Goal: Navigation & Orientation: Find specific page/section

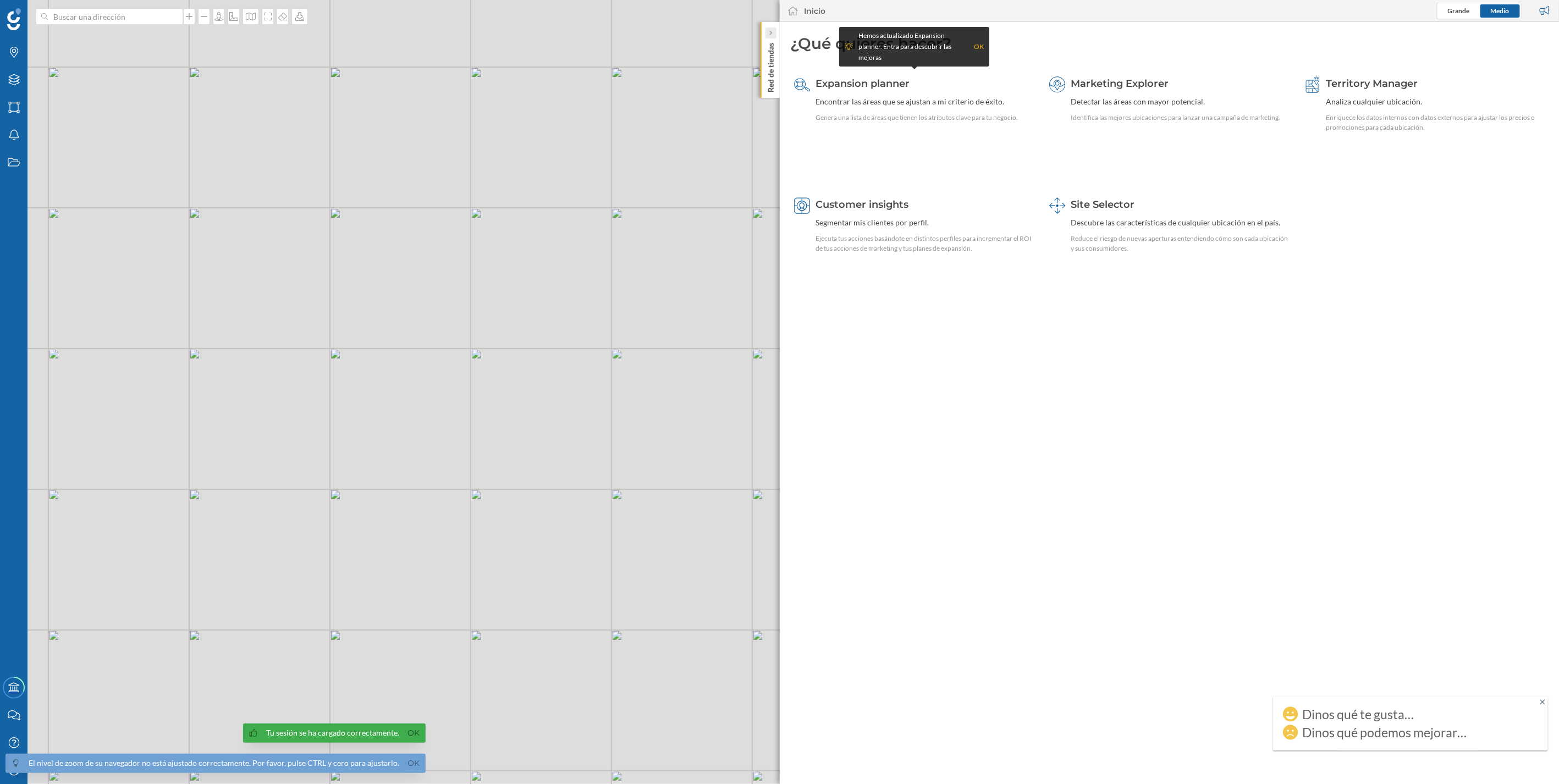
click at [768, 34] on icon at bounding box center [769, 33] width 2 height 5
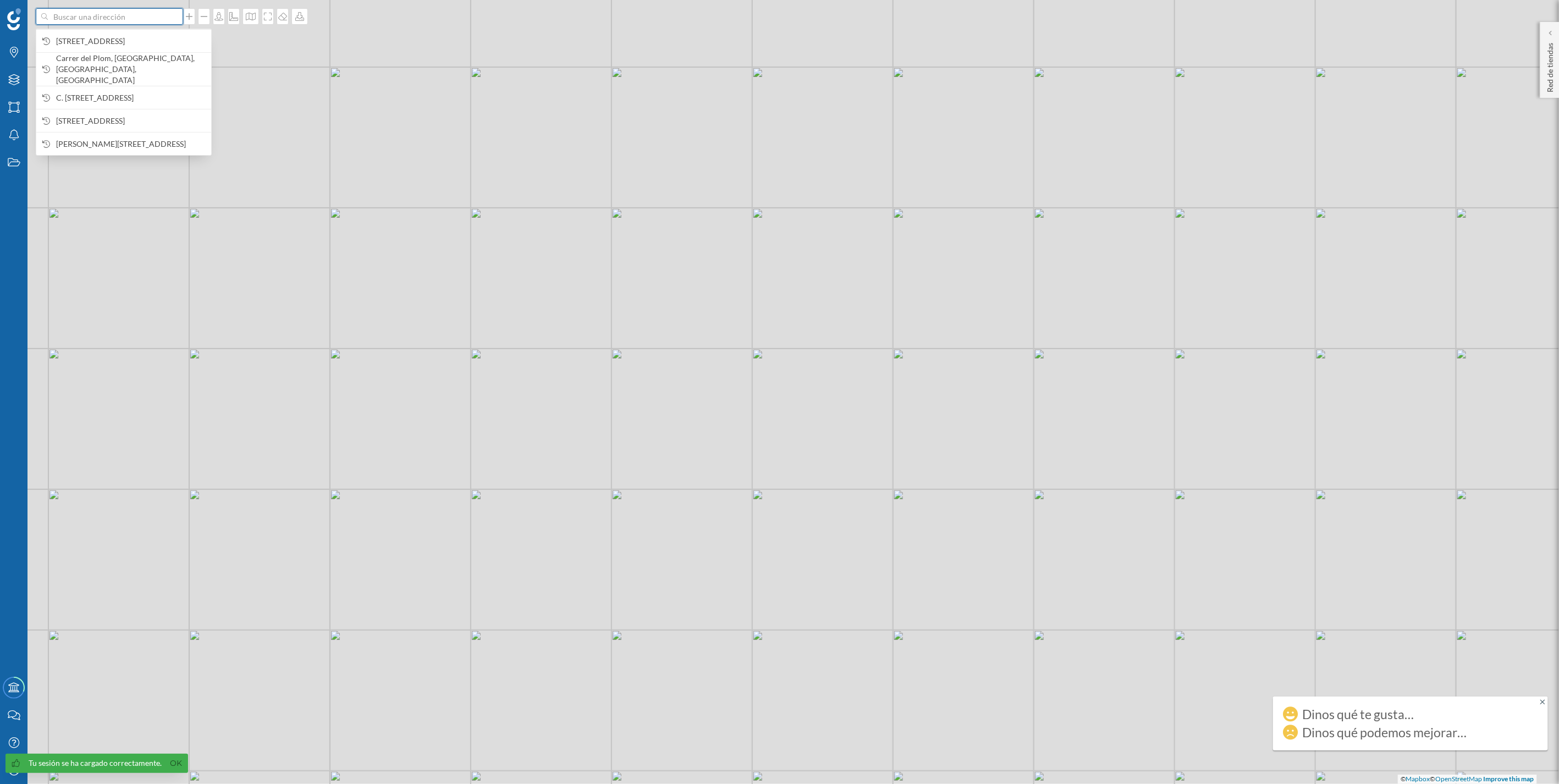
click at [127, 24] on input at bounding box center [109, 16] width 123 height 16
paste input "[STREET_ADDRESS]"
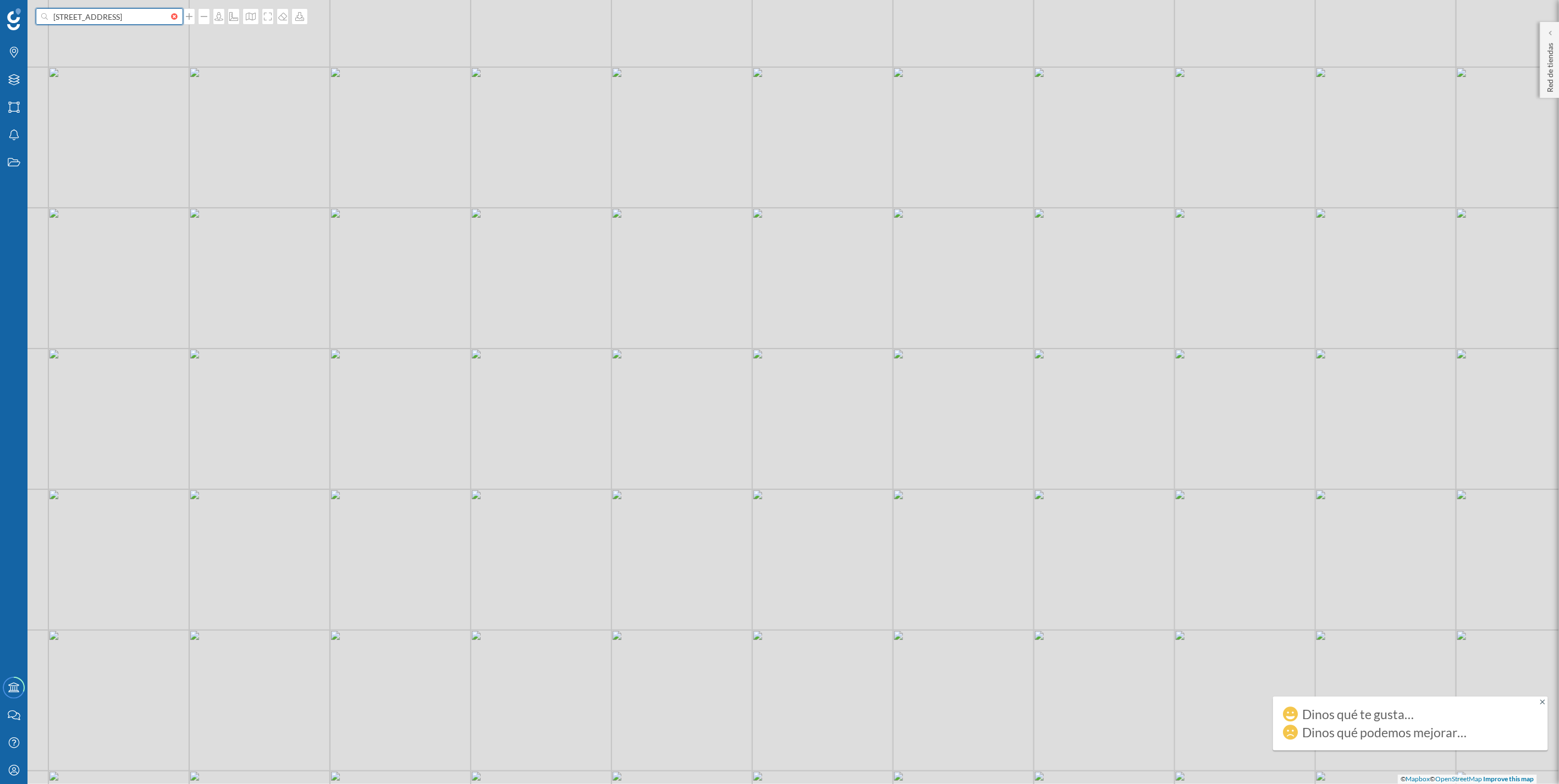
type input "[STREET_ADDRESS]"
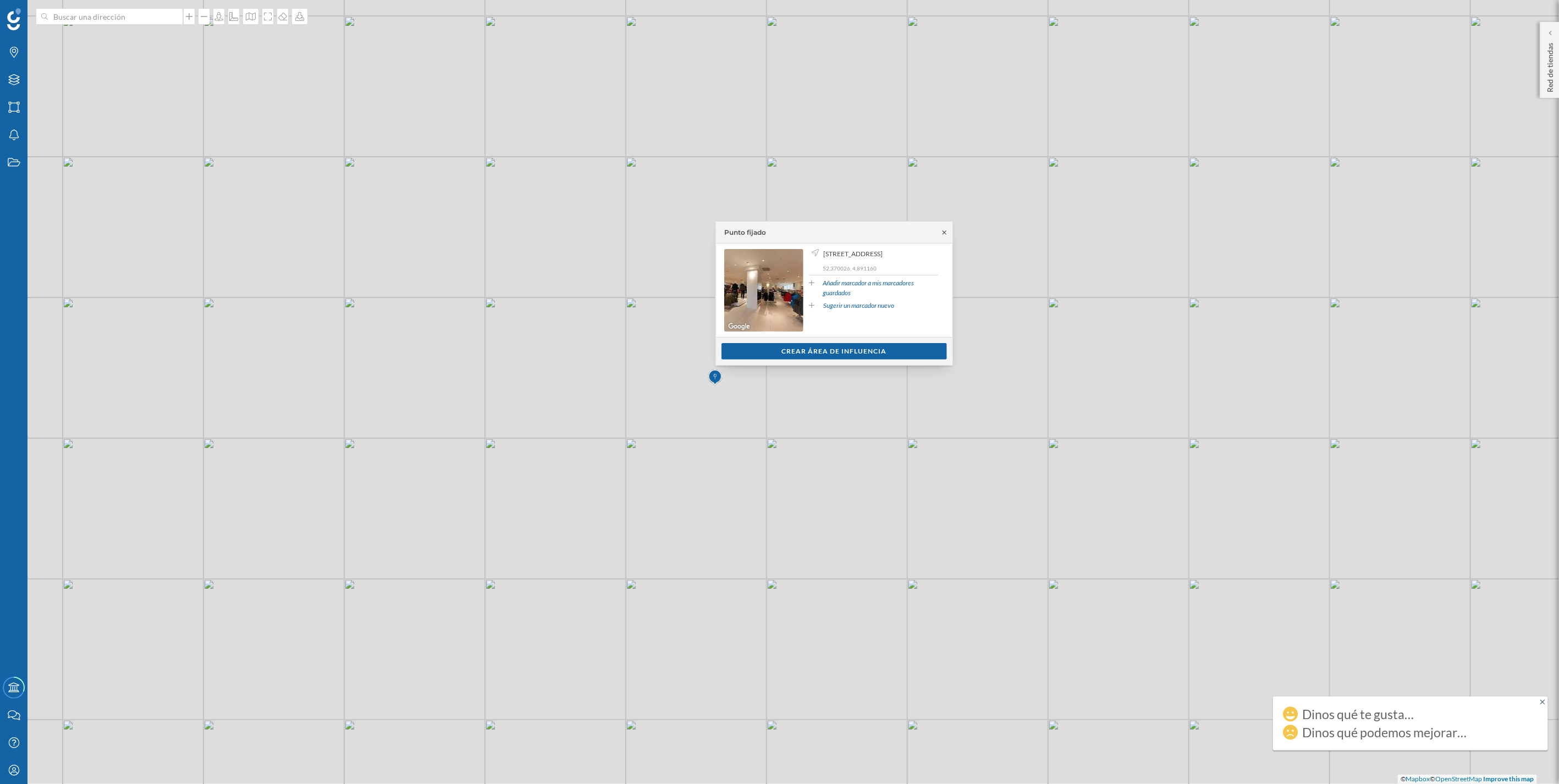
click at [776, 232] on icon at bounding box center [945, 233] width 8 height 6
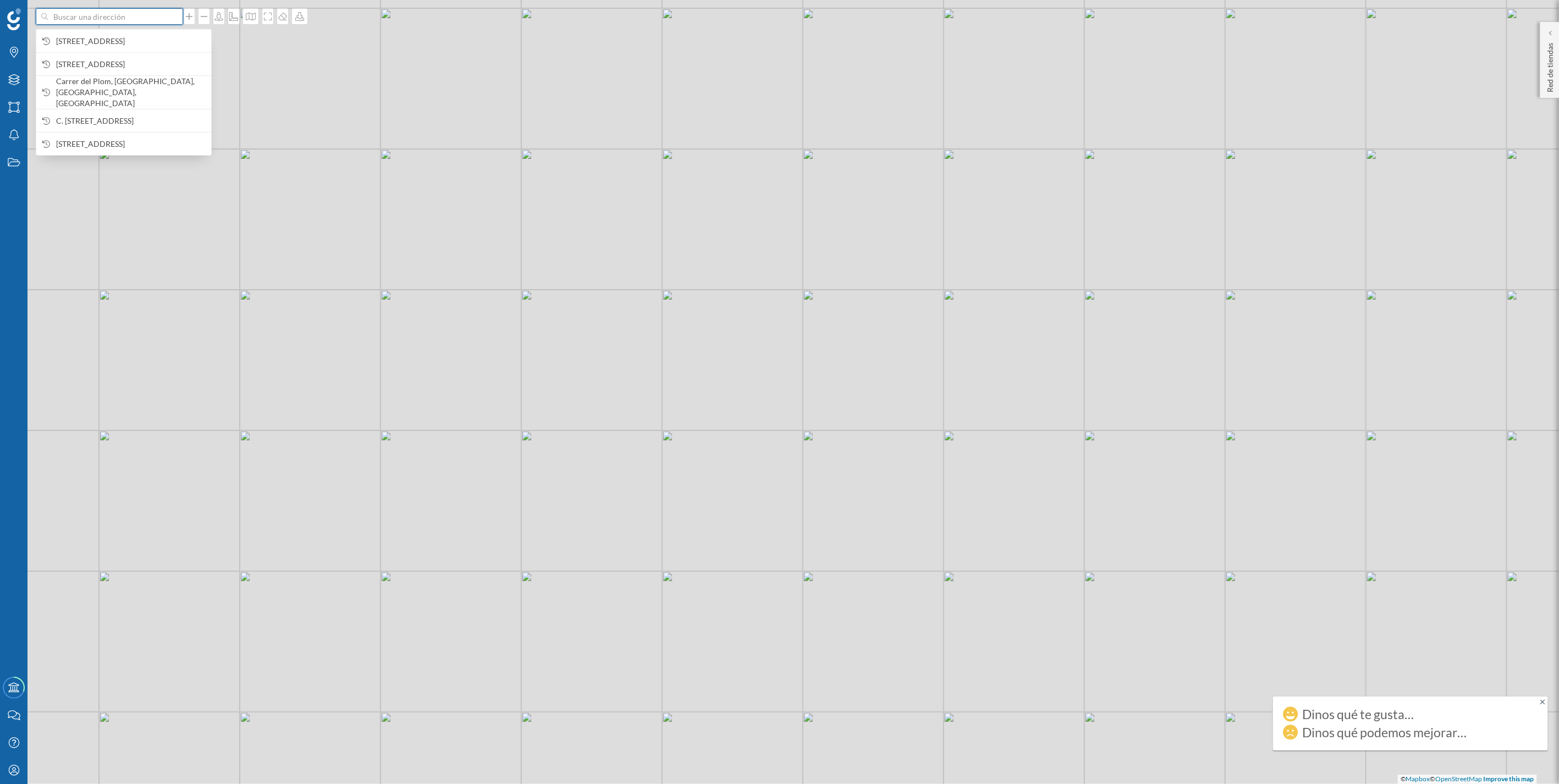
click at [97, 20] on input at bounding box center [109, 16] width 123 height 16
paste input "[STREET_ADDRESS]"
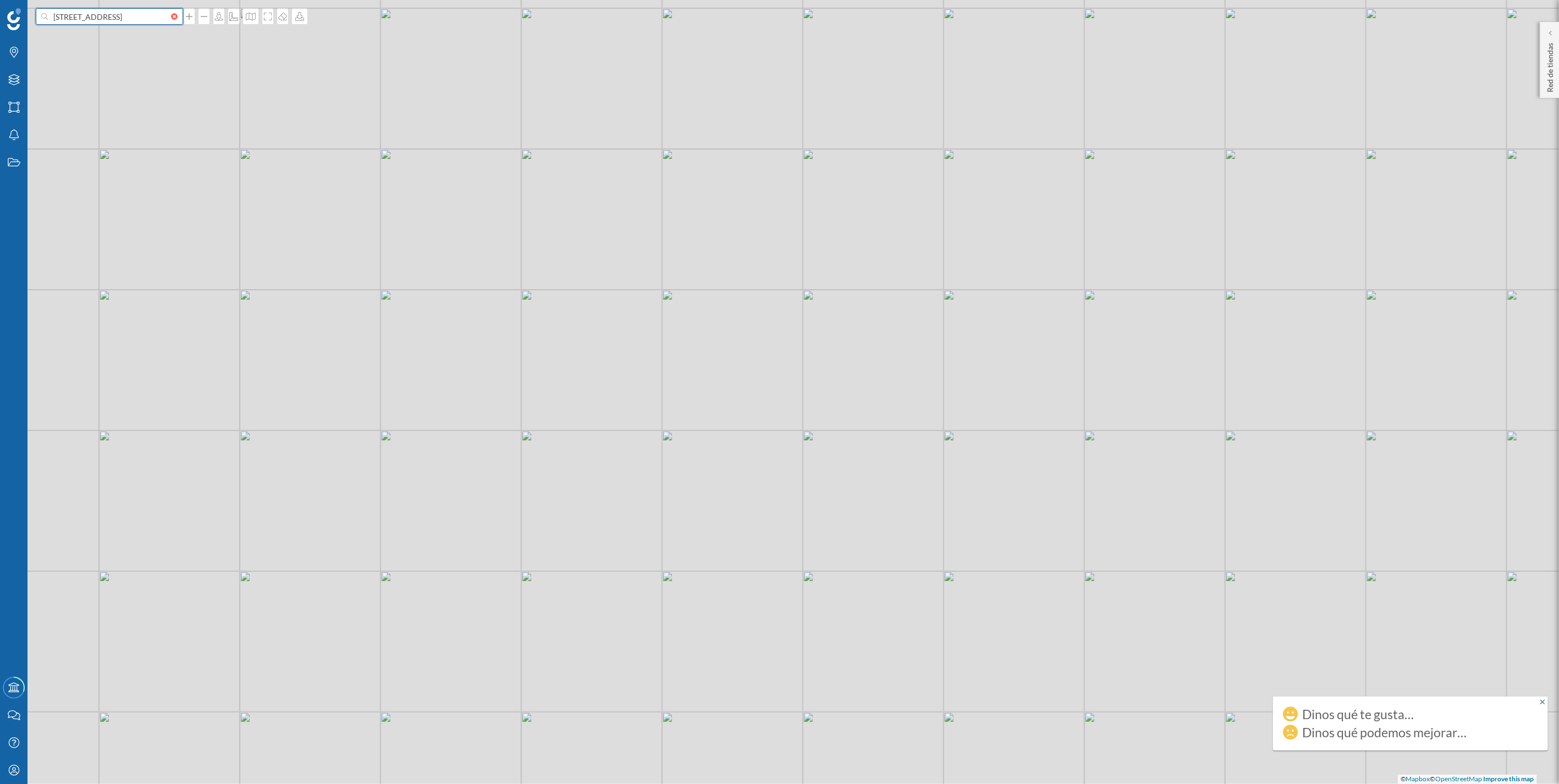
type input "[STREET_ADDRESS]"
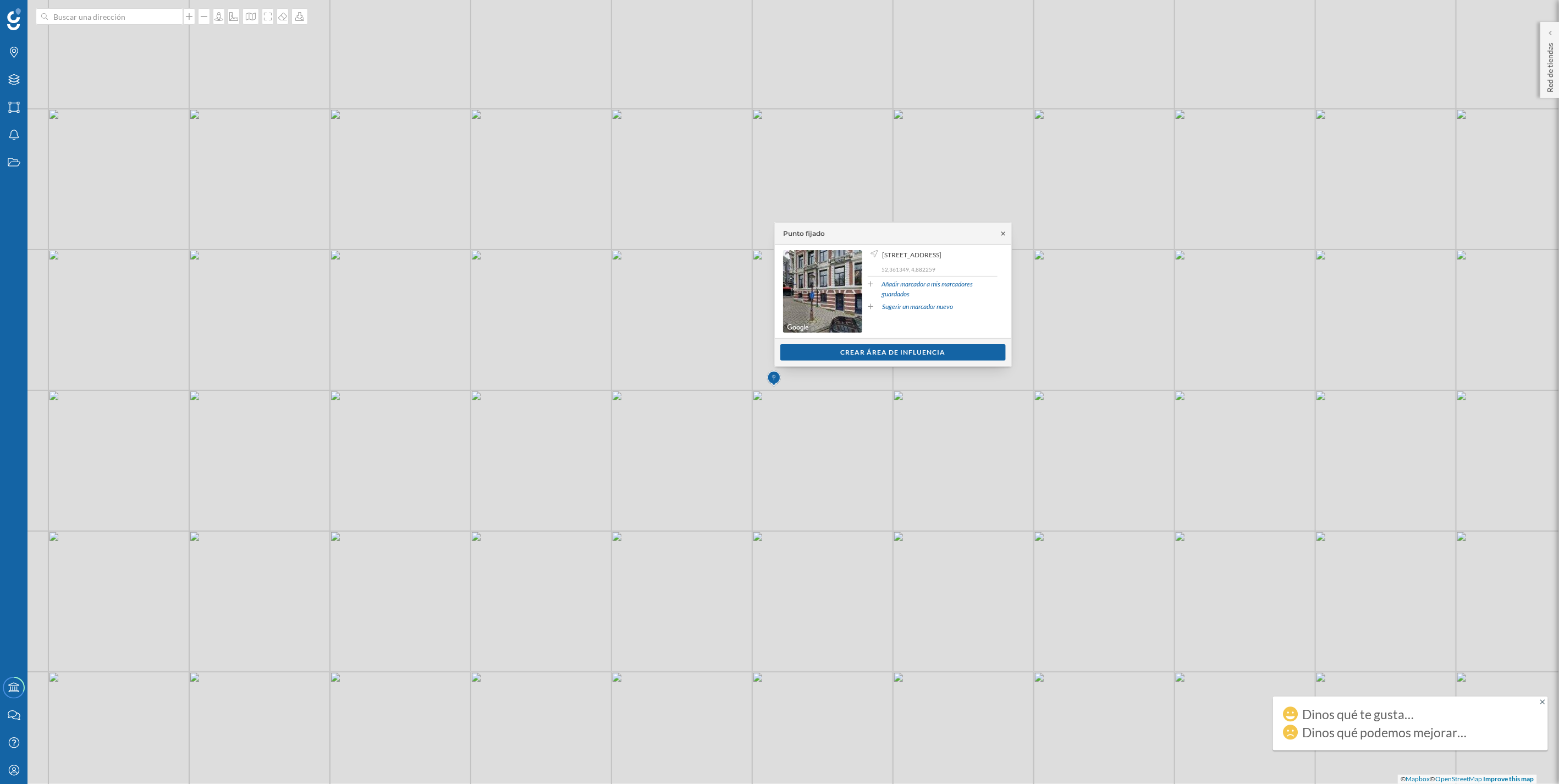
click at [776, 234] on icon at bounding box center [1003, 233] width 8 height 6
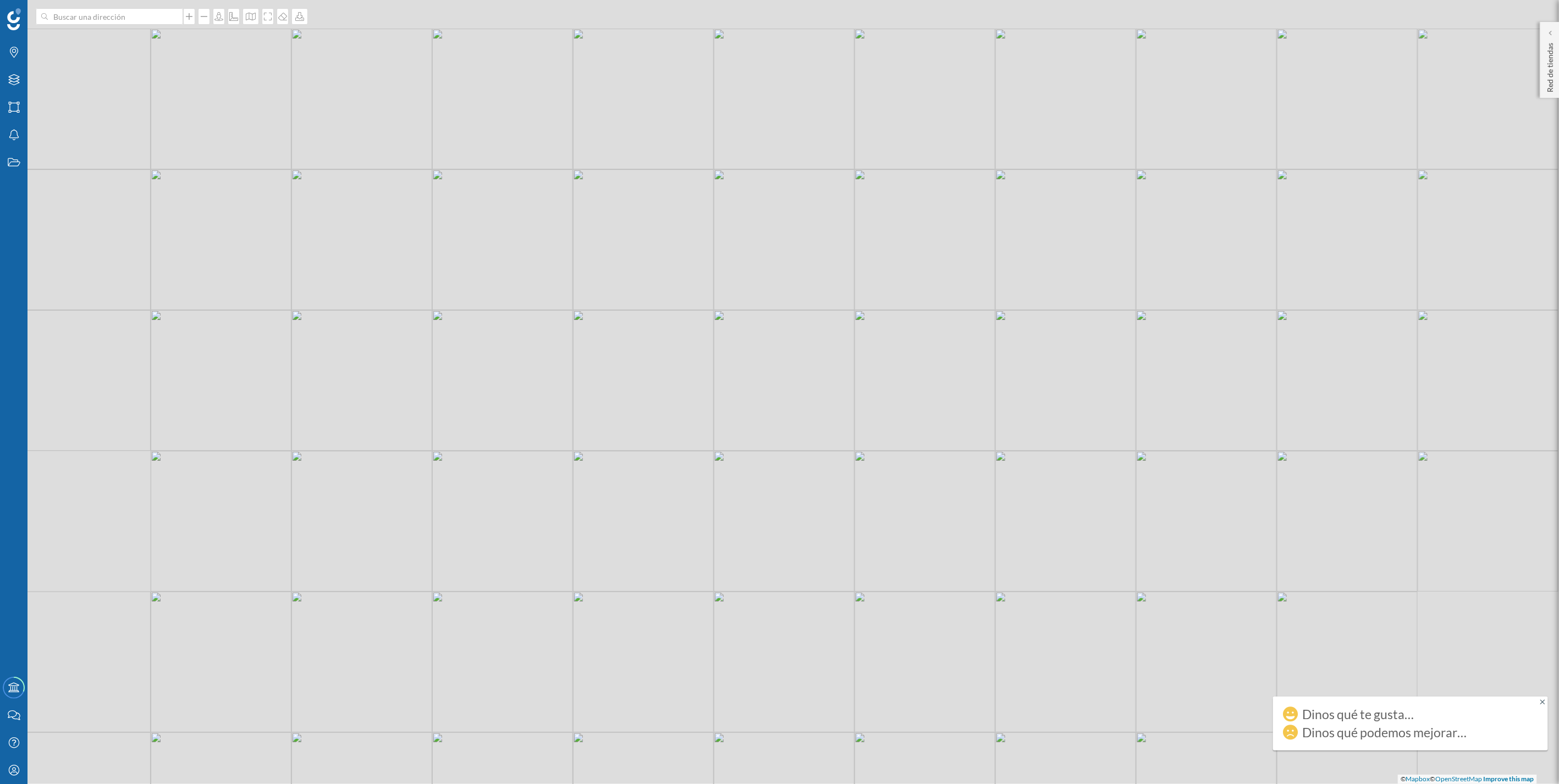
drag, startPoint x: 889, startPoint y: 350, endPoint x: 740, endPoint y: 496, distance: 208.6
click at [740, 344] on div "© Mapbox © OpenStreetMap Improve this map" at bounding box center [780, 392] width 1559 height 784
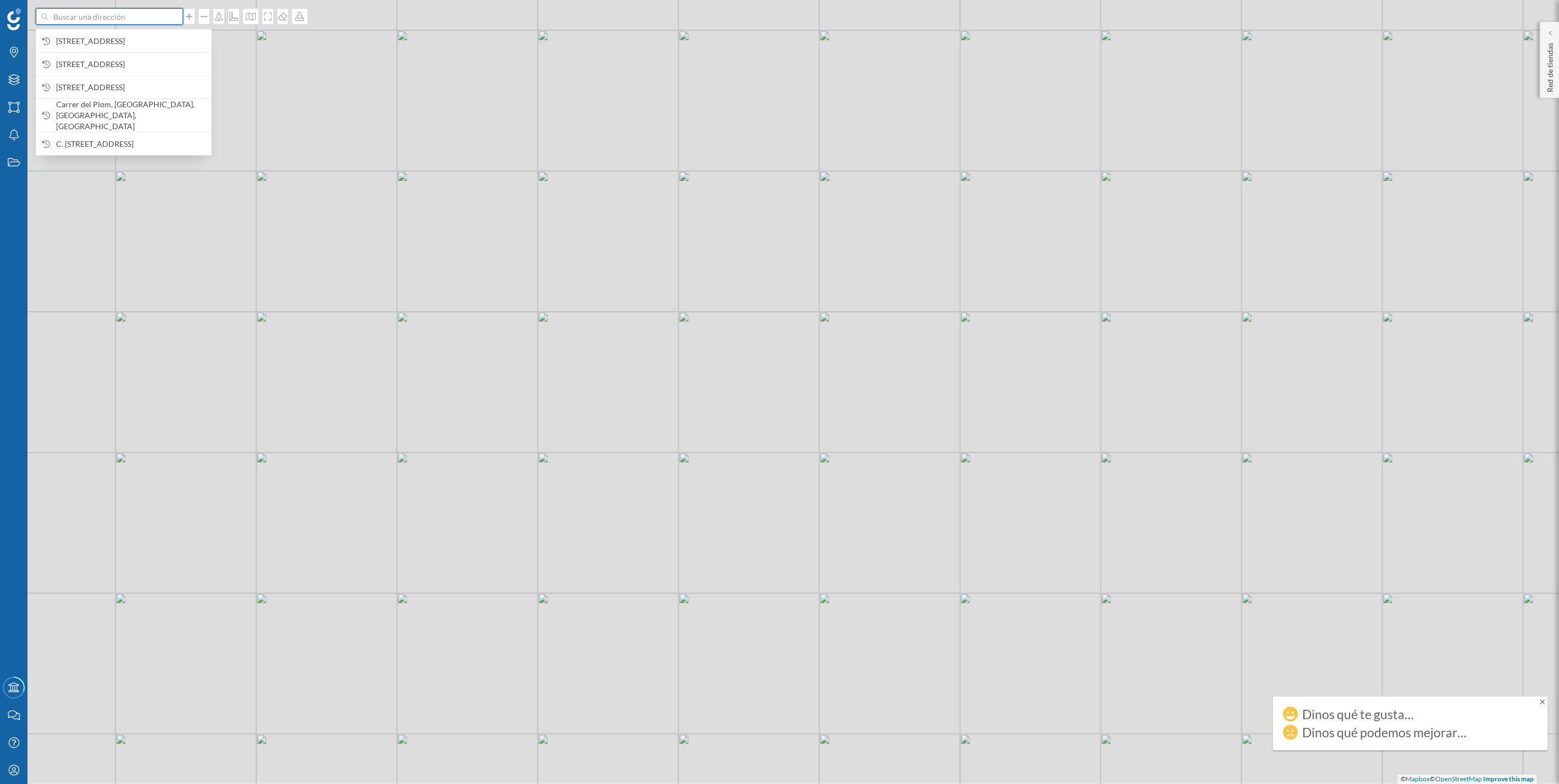
click at [107, 20] on input at bounding box center [109, 16] width 123 height 16
click at [116, 35] on span "[STREET_ADDRESS]" at bounding box center [130, 41] width 149 height 11
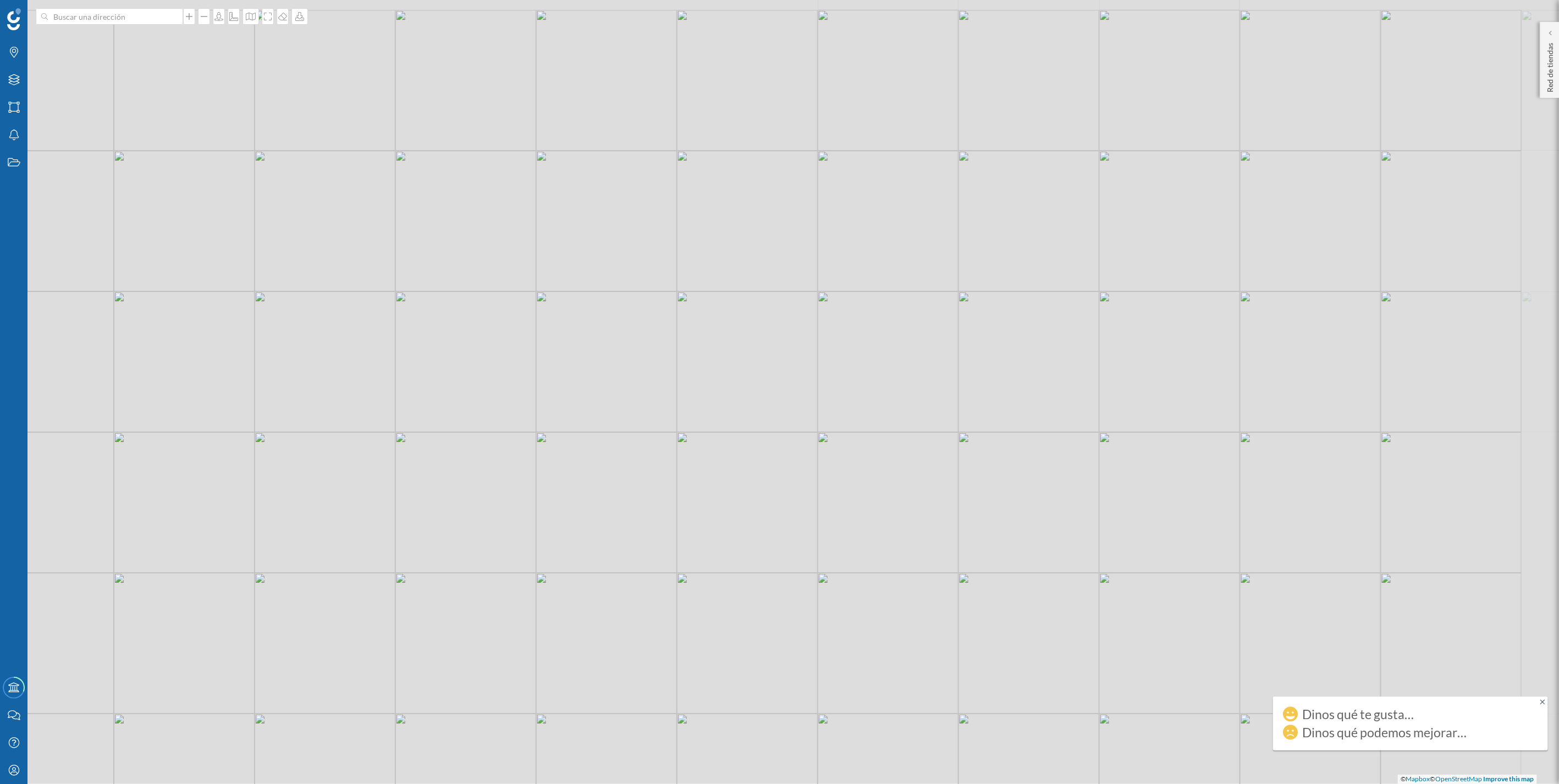
drag, startPoint x: 802, startPoint y: 481, endPoint x: 754, endPoint y: 548, distance: 82.4
click at [754, 344] on div "© Mapbox © OpenStreetMap Improve this map" at bounding box center [780, 392] width 1559 height 784
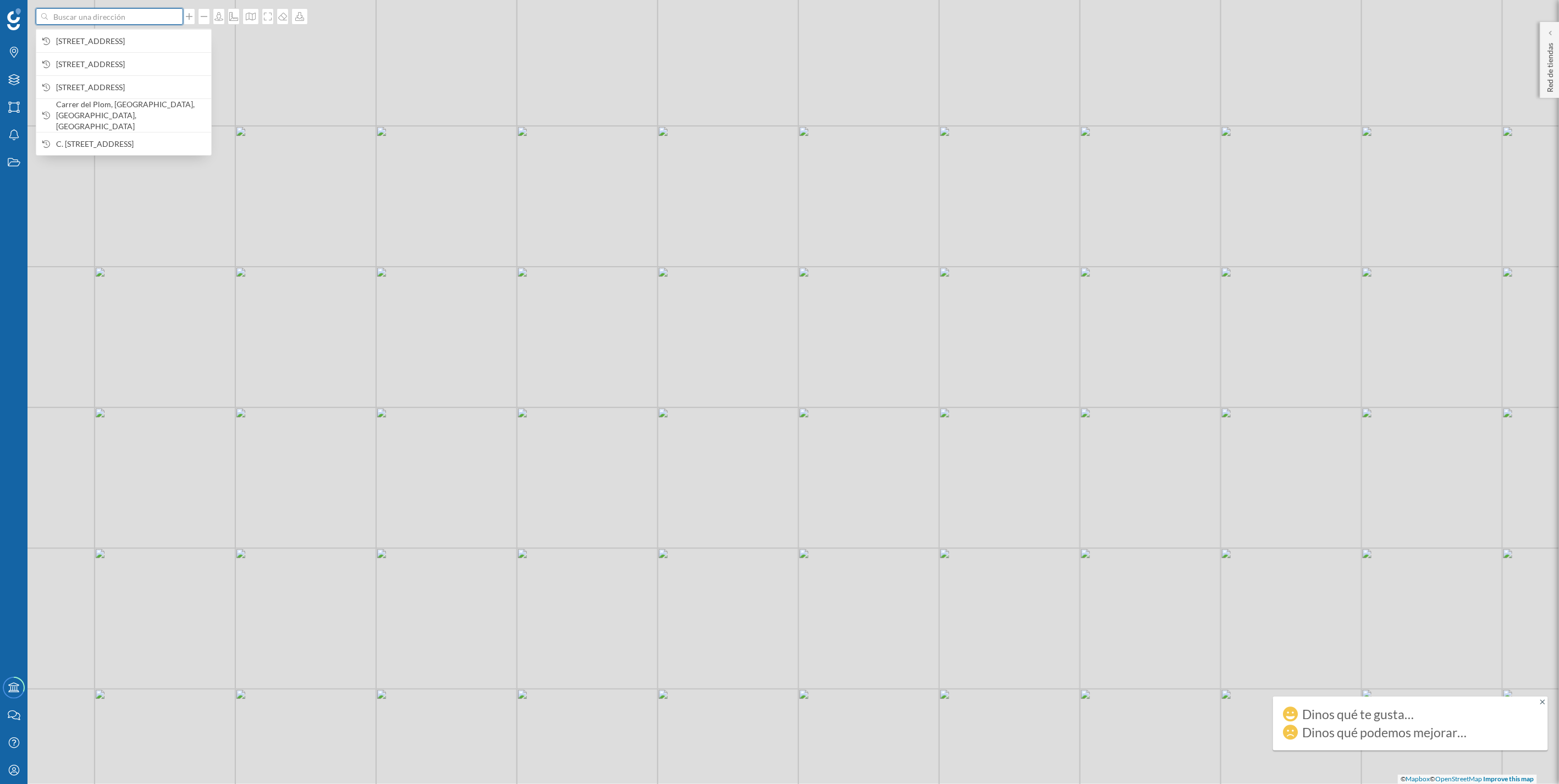
click at [79, 16] on input at bounding box center [109, 16] width 123 height 16
paste input "Champs Elysees 26"
type input "Champs Elysees 26 [GEOGRAPHIC_DATA]"
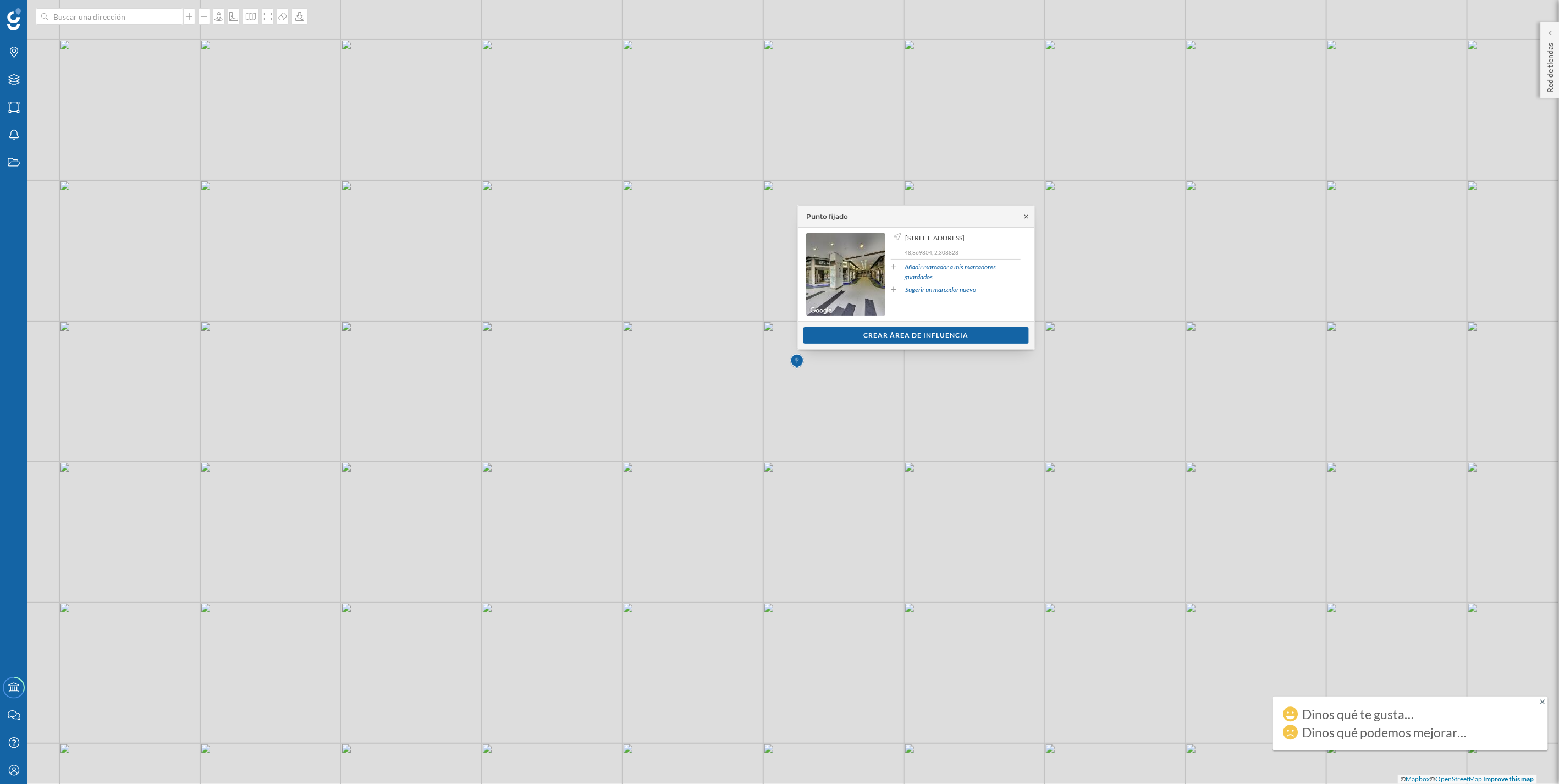
click at [776, 220] on icon at bounding box center [1026, 216] width 8 height 6
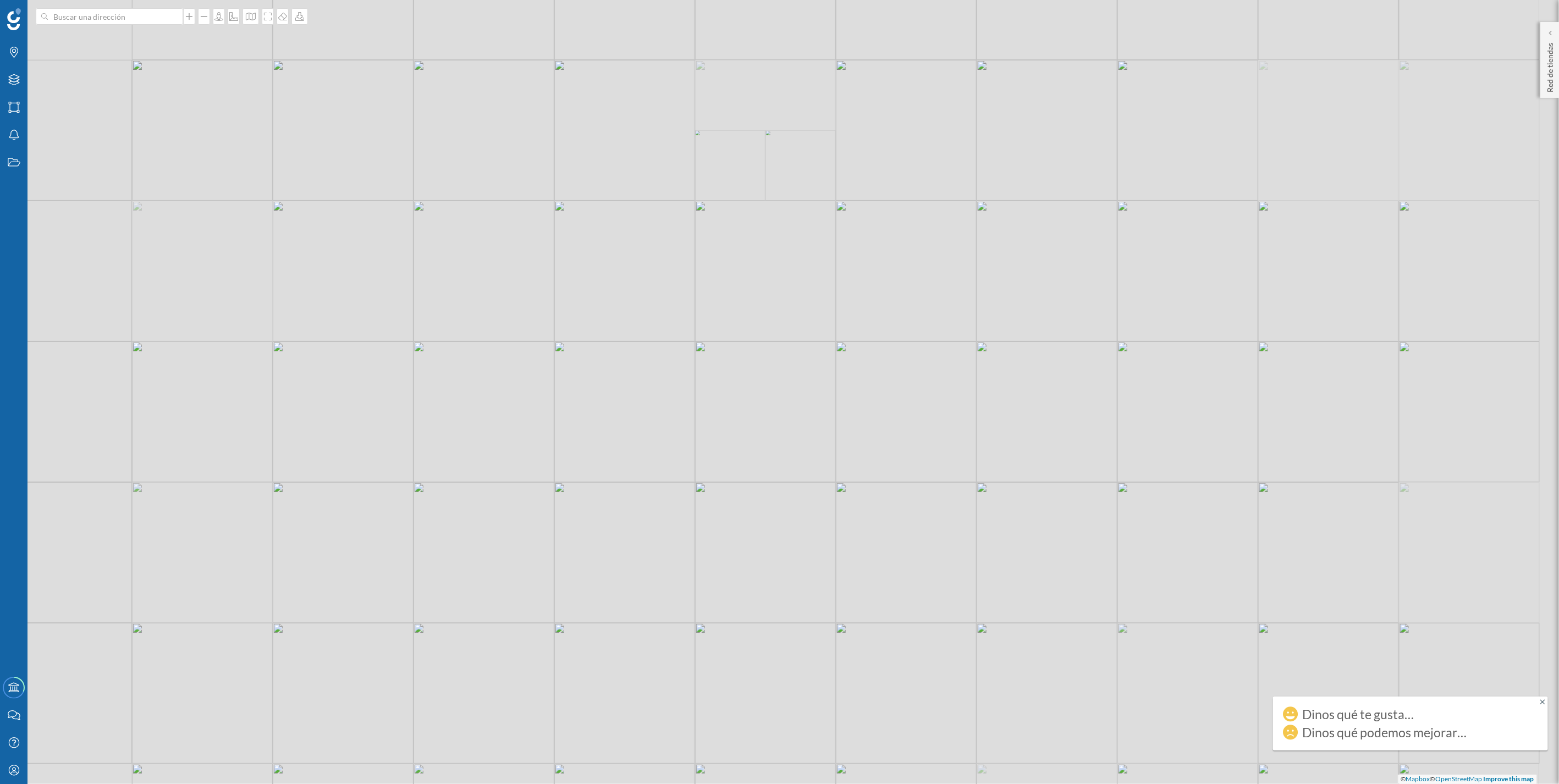
drag, startPoint x: 1070, startPoint y: 305, endPoint x: 992, endPoint y: 323, distance: 80.0
click at [776, 323] on div "© Mapbox © OpenStreetMap Improve this map" at bounding box center [780, 392] width 1559 height 784
drag, startPoint x: 1098, startPoint y: 287, endPoint x: 1015, endPoint y: 292, distance: 83.2
click at [776, 292] on div "© Mapbox © OpenStreetMap Improve this map" at bounding box center [780, 392] width 1559 height 784
drag, startPoint x: 1018, startPoint y: 288, endPoint x: 908, endPoint y: 299, distance: 110.5
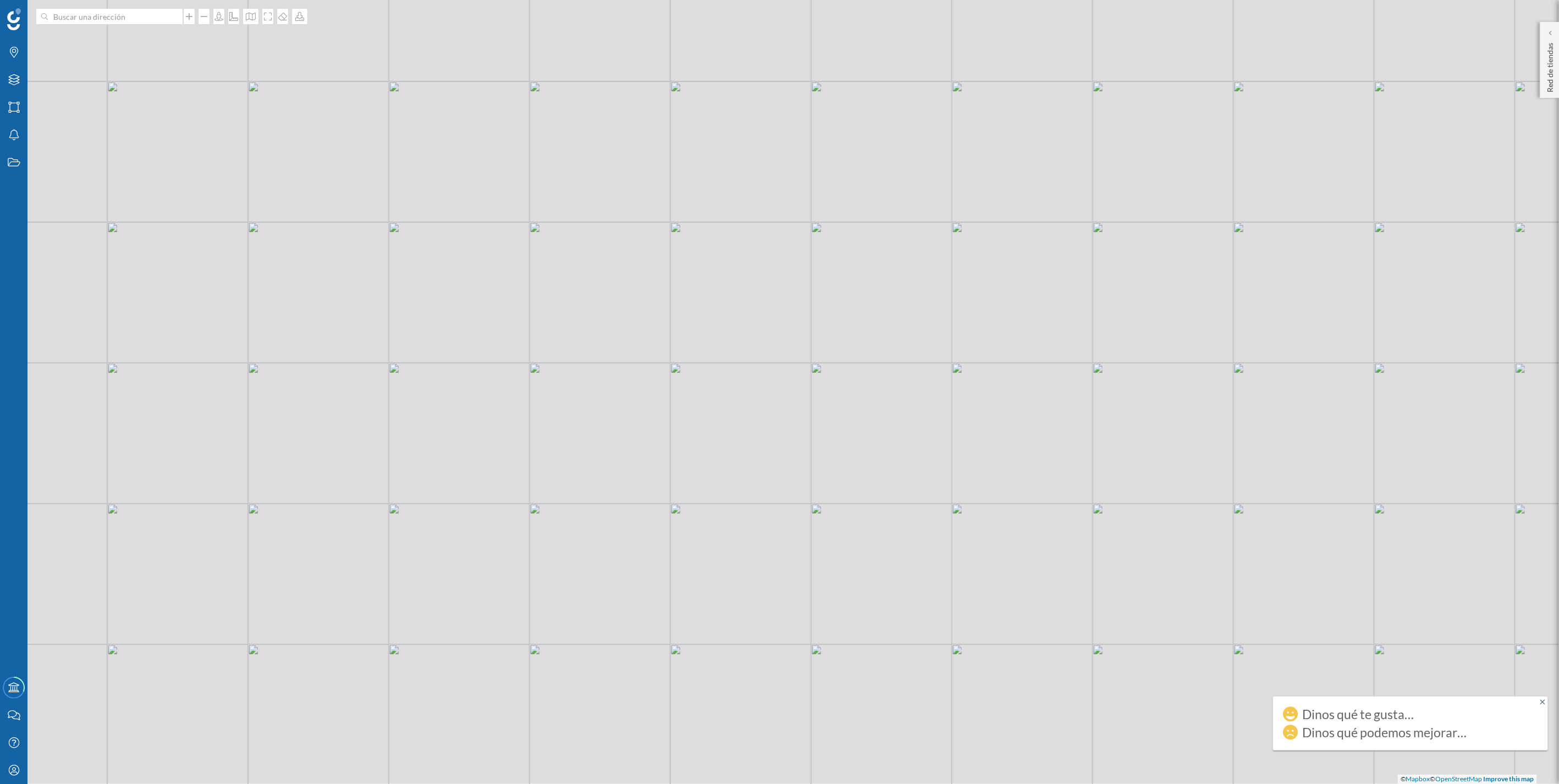
click at [776, 299] on div "© Mapbox © OpenStreetMap Improve this map" at bounding box center [780, 392] width 1559 height 784
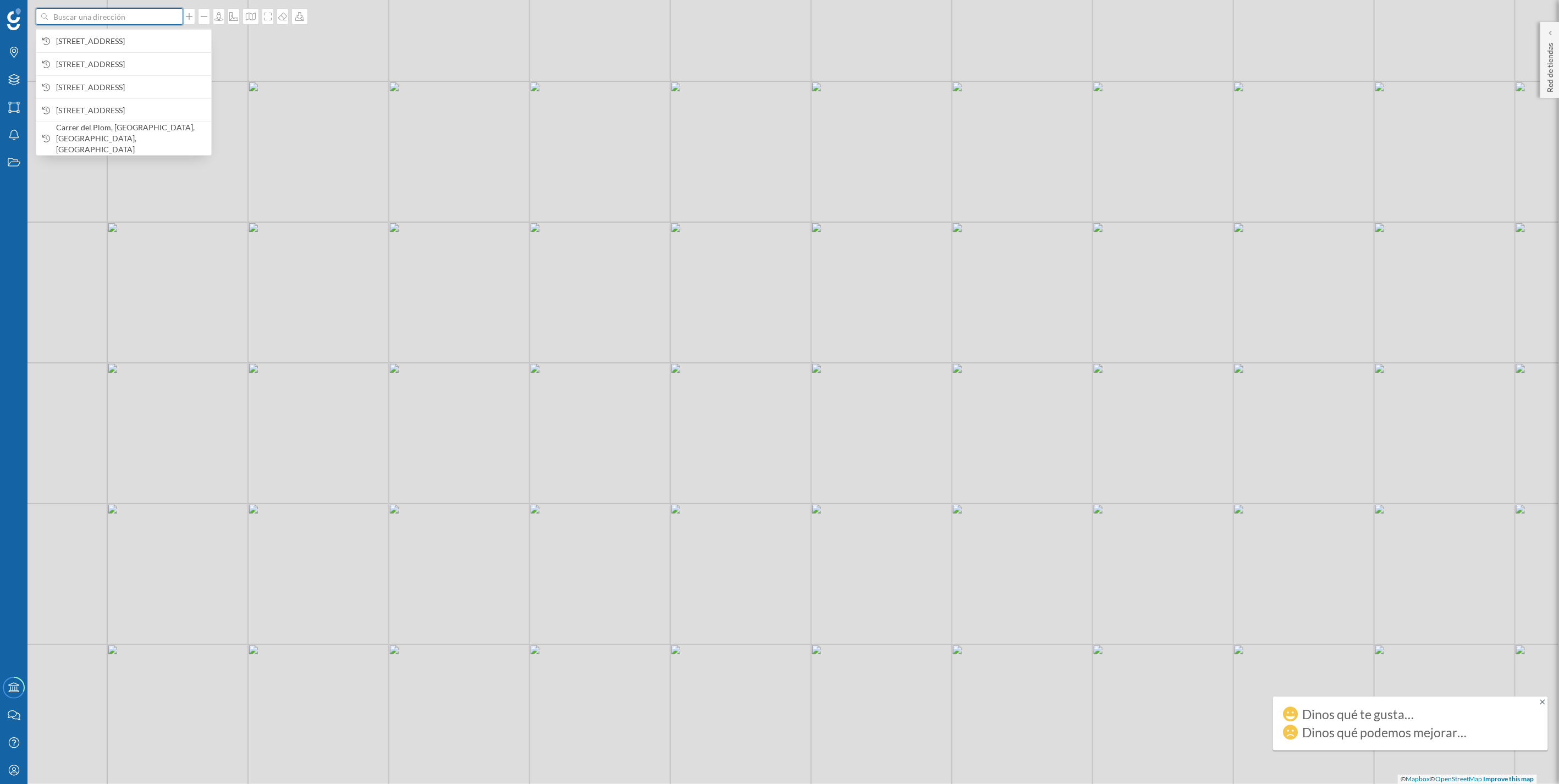
click at [127, 22] on input at bounding box center [109, 16] width 123 height 16
click at [129, 35] on span "[STREET_ADDRESS]" at bounding box center [130, 41] width 149 height 11
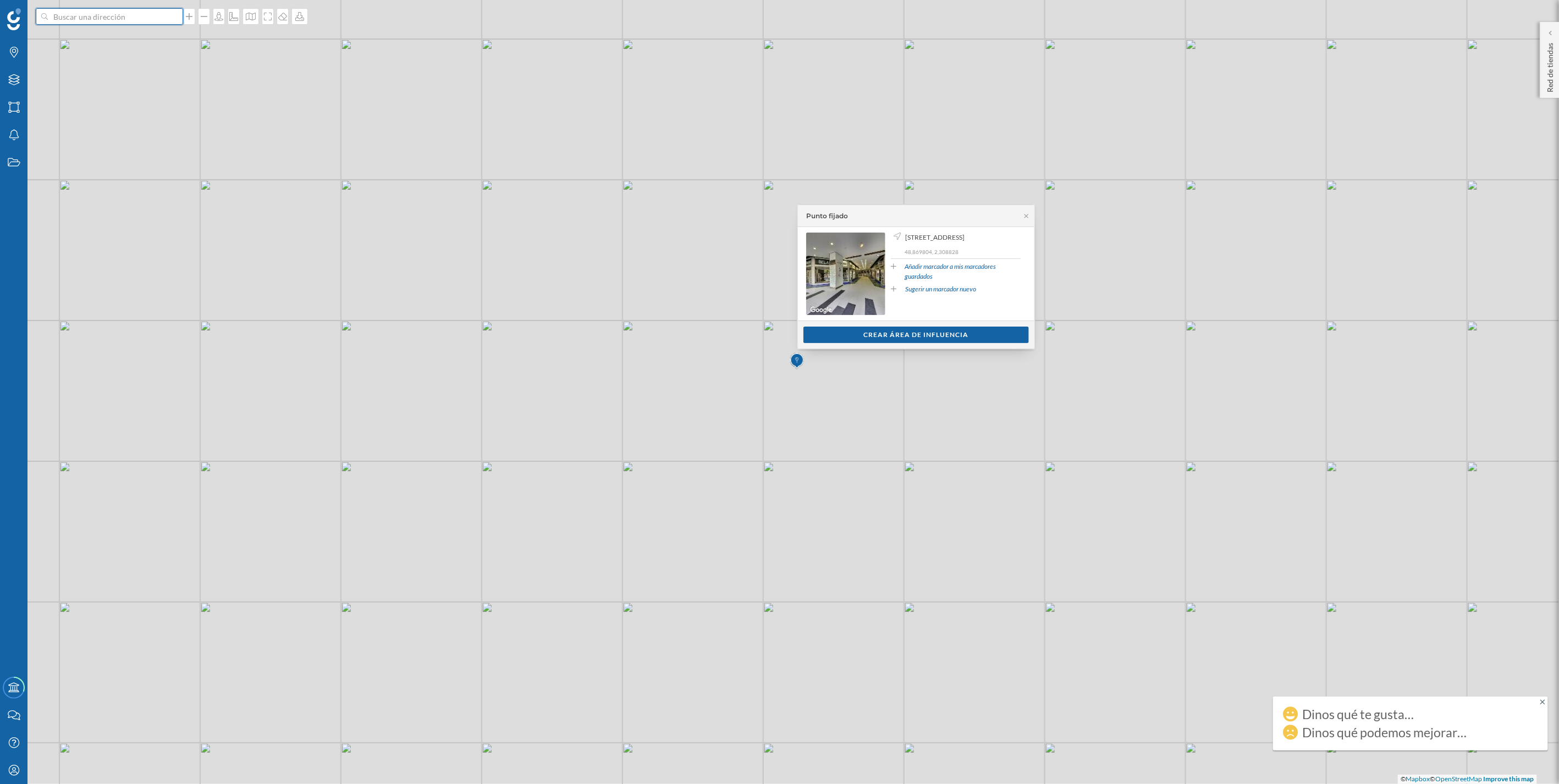
click at [106, 19] on input at bounding box center [109, 16] width 123 height 16
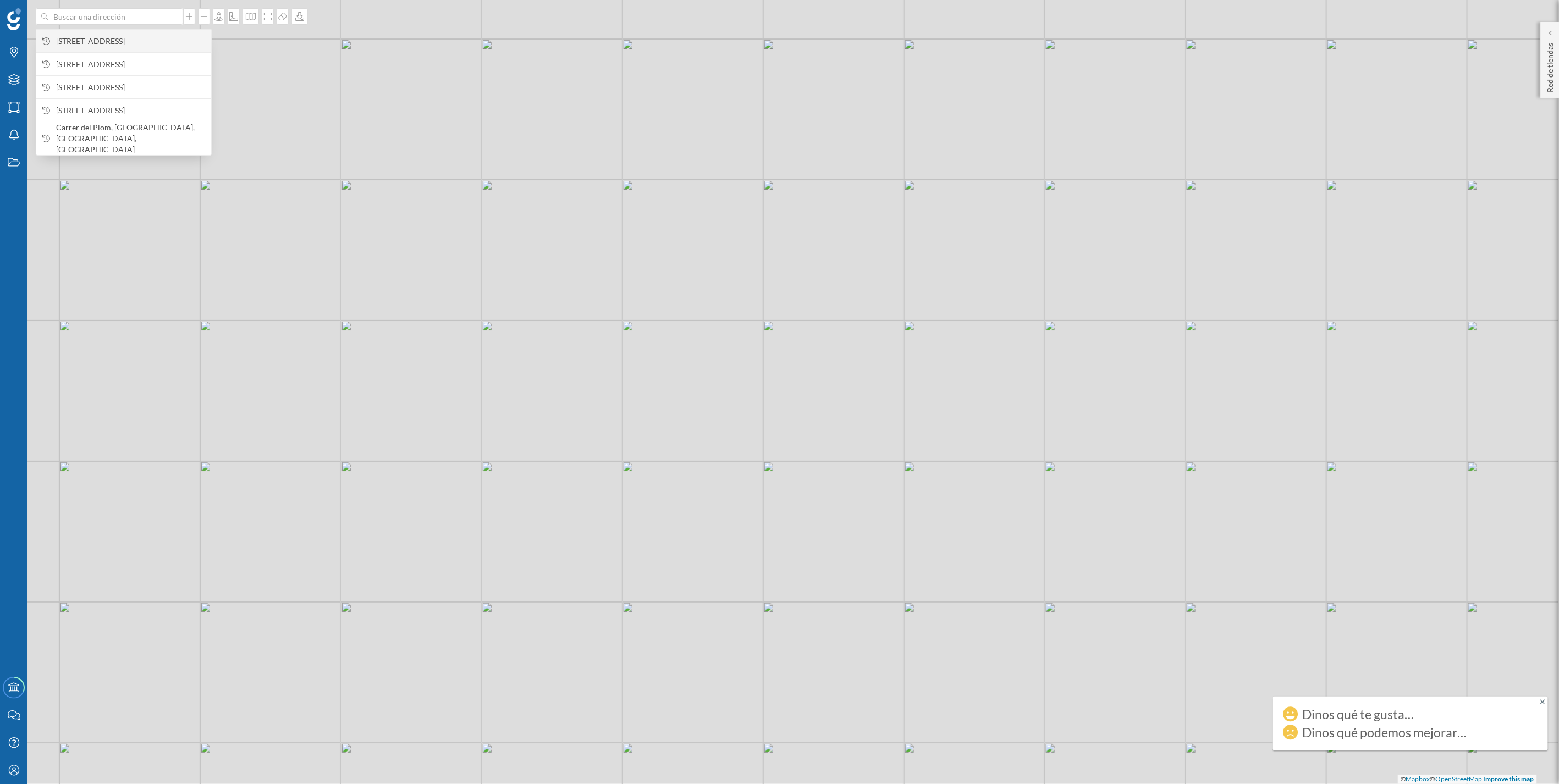
click at [134, 41] on span "[STREET_ADDRESS]" at bounding box center [130, 41] width 149 height 11
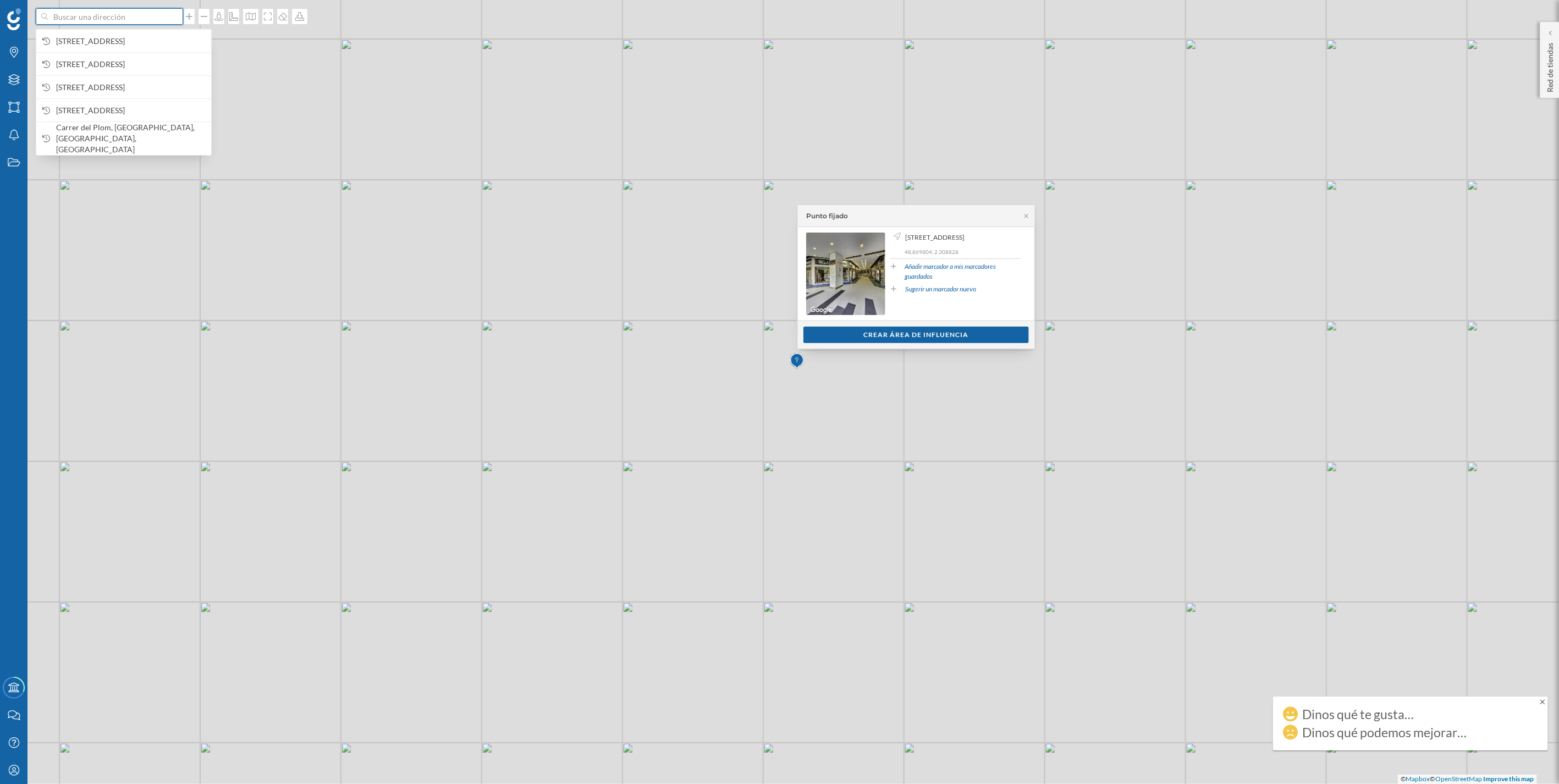
click at [123, 21] on input at bounding box center [109, 16] width 123 height 16
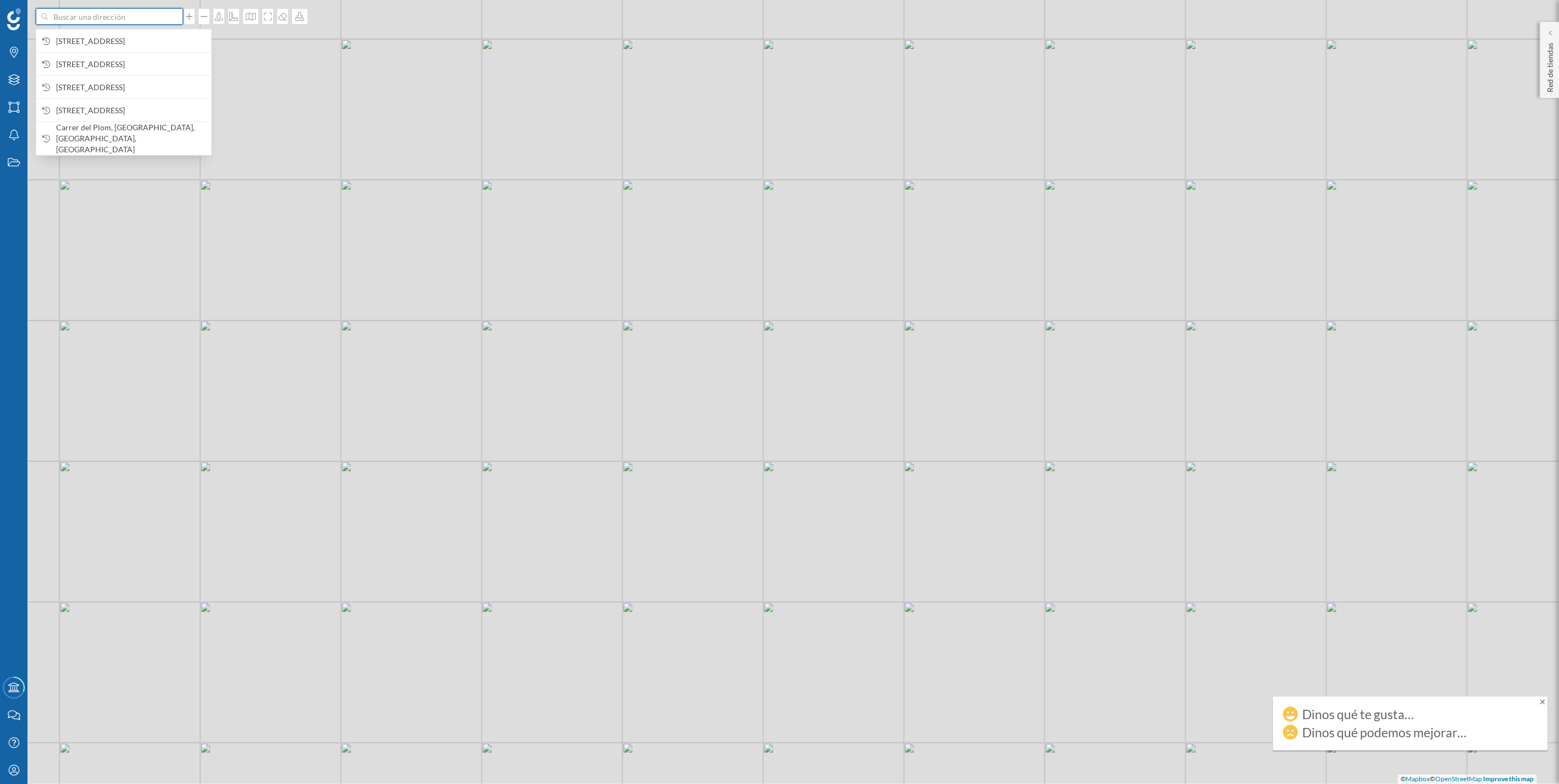
click at [62, 19] on input at bounding box center [109, 16] width 123 height 16
paste input "Champs Elysees 66"
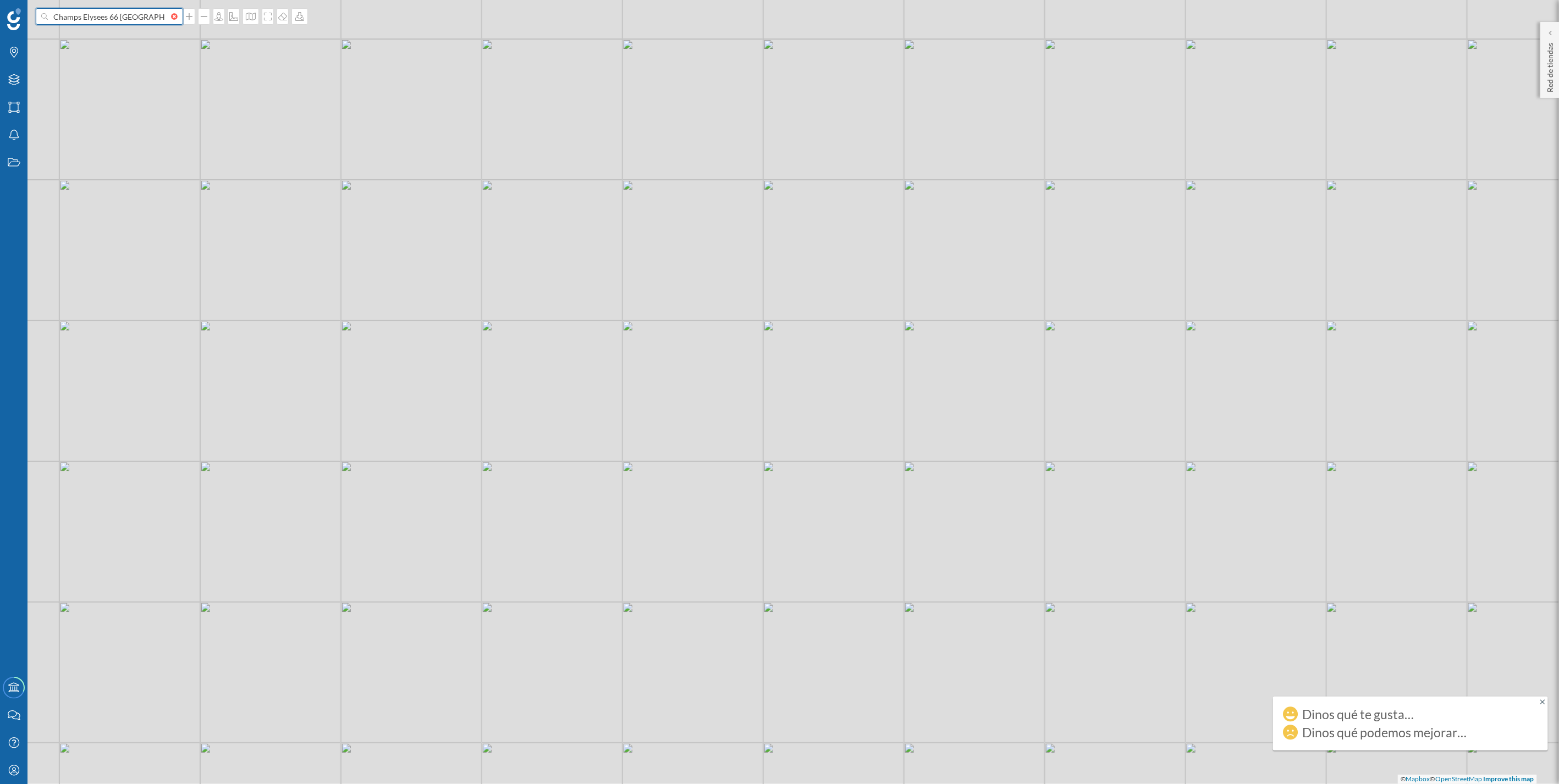
type input "Champs Elysees 66 [GEOGRAPHIC_DATA]"
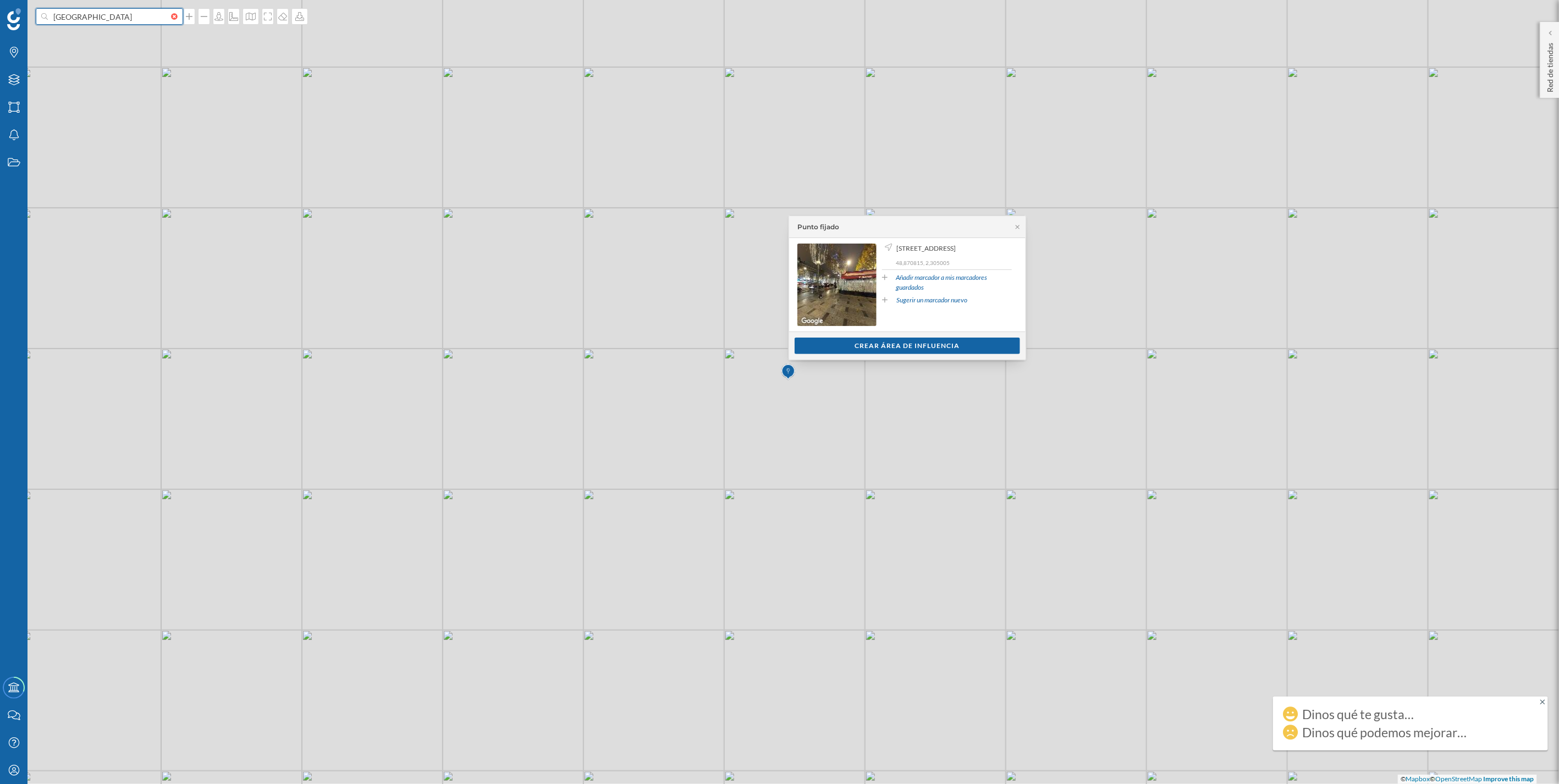
type input "[GEOGRAPHIC_DATA]"
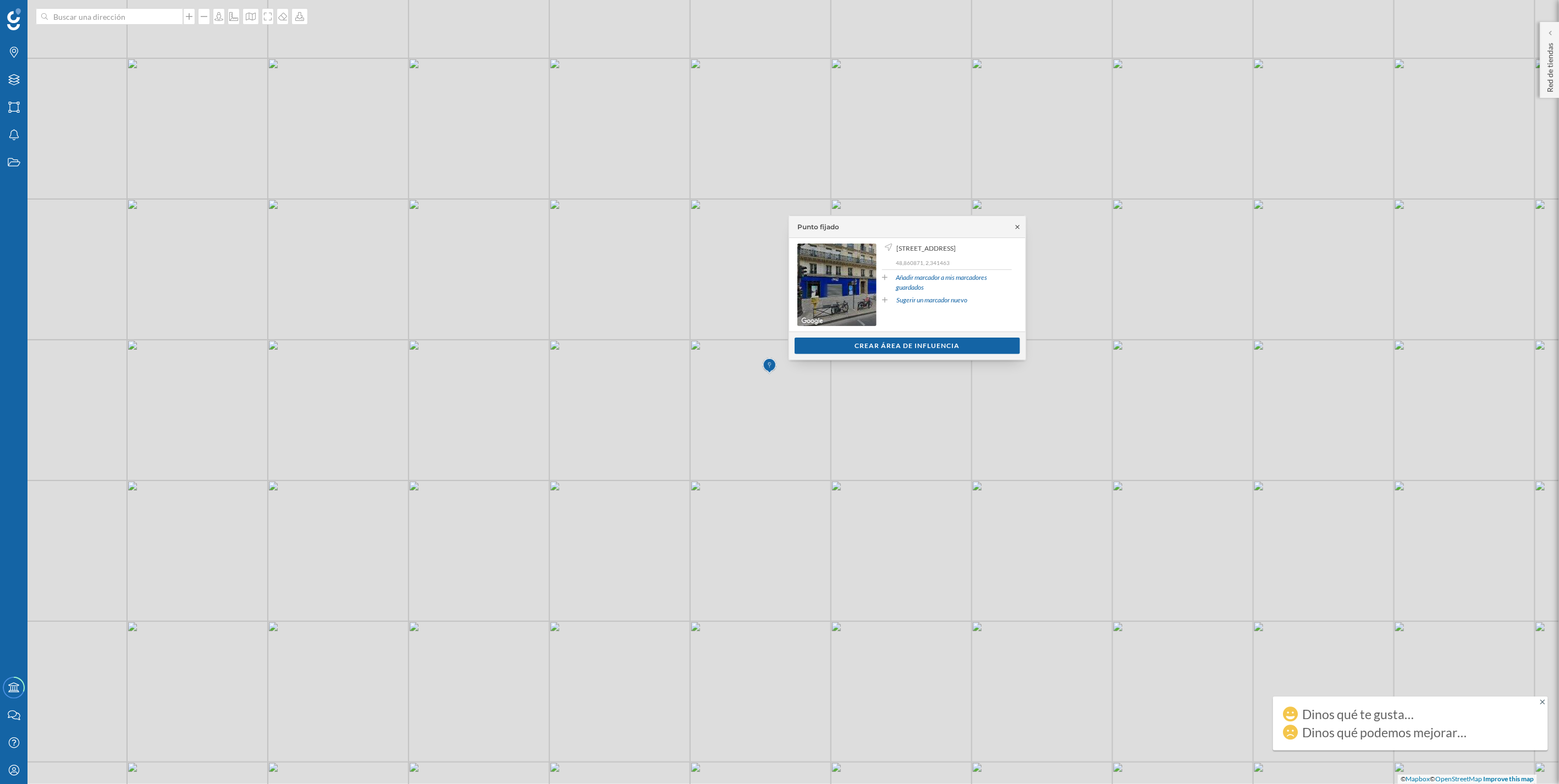
click at [776, 228] on icon at bounding box center [1018, 227] width 8 height 6
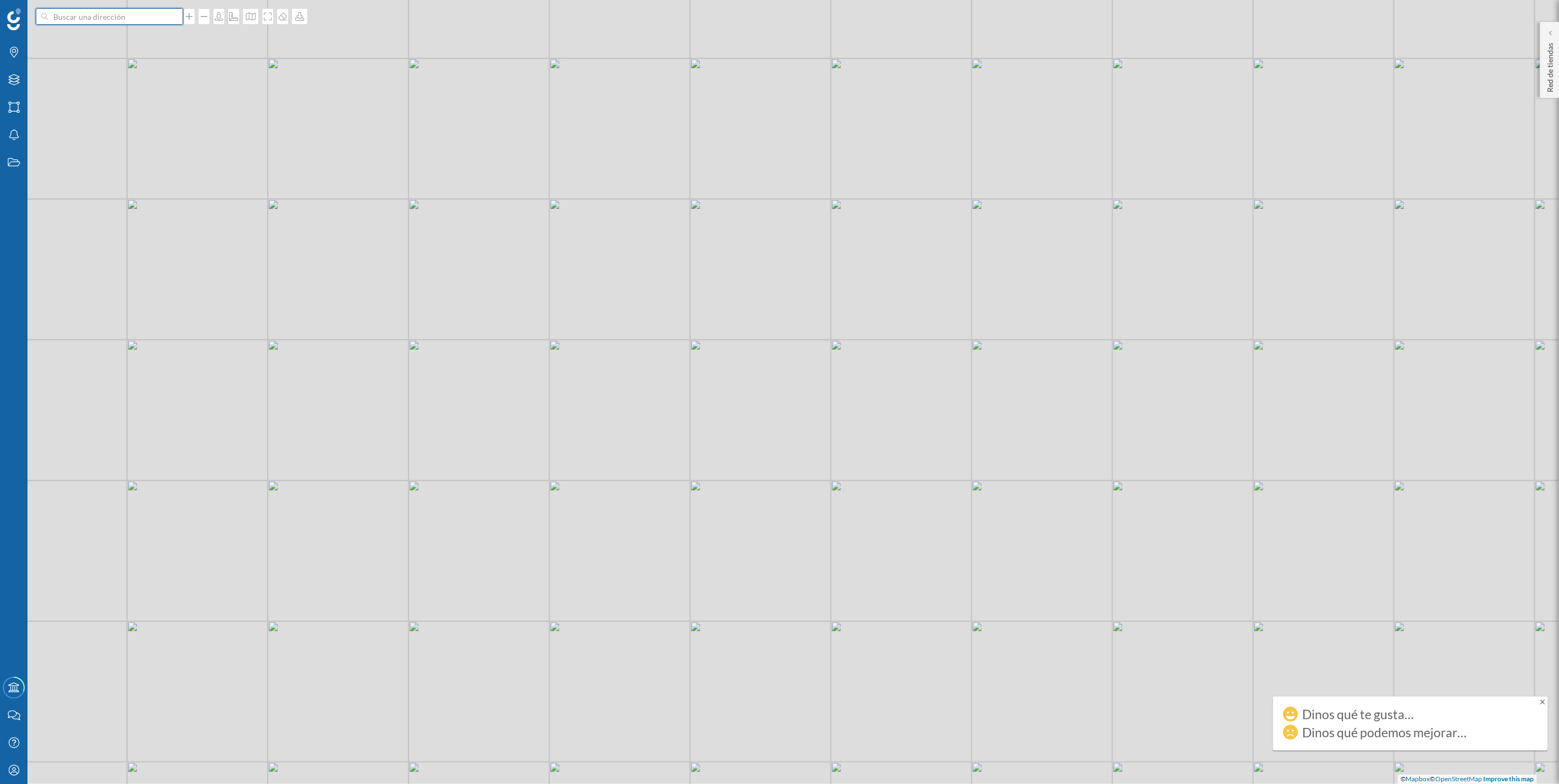
click at [68, 21] on input at bounding box center [109, 16] width 123 height 16
type input "m"
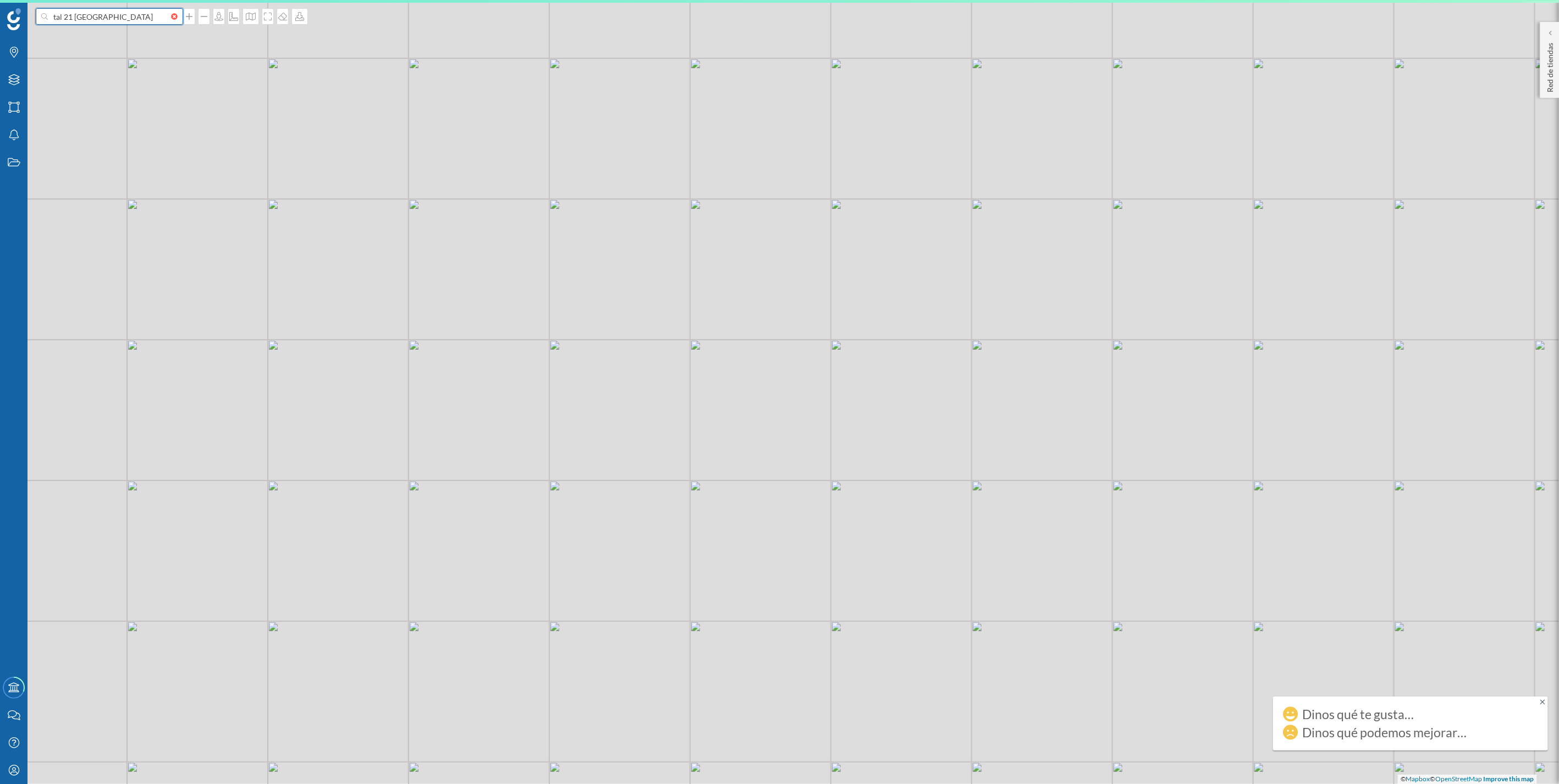
type input "tal 21 [GEOGRAPHIC_DATA]"
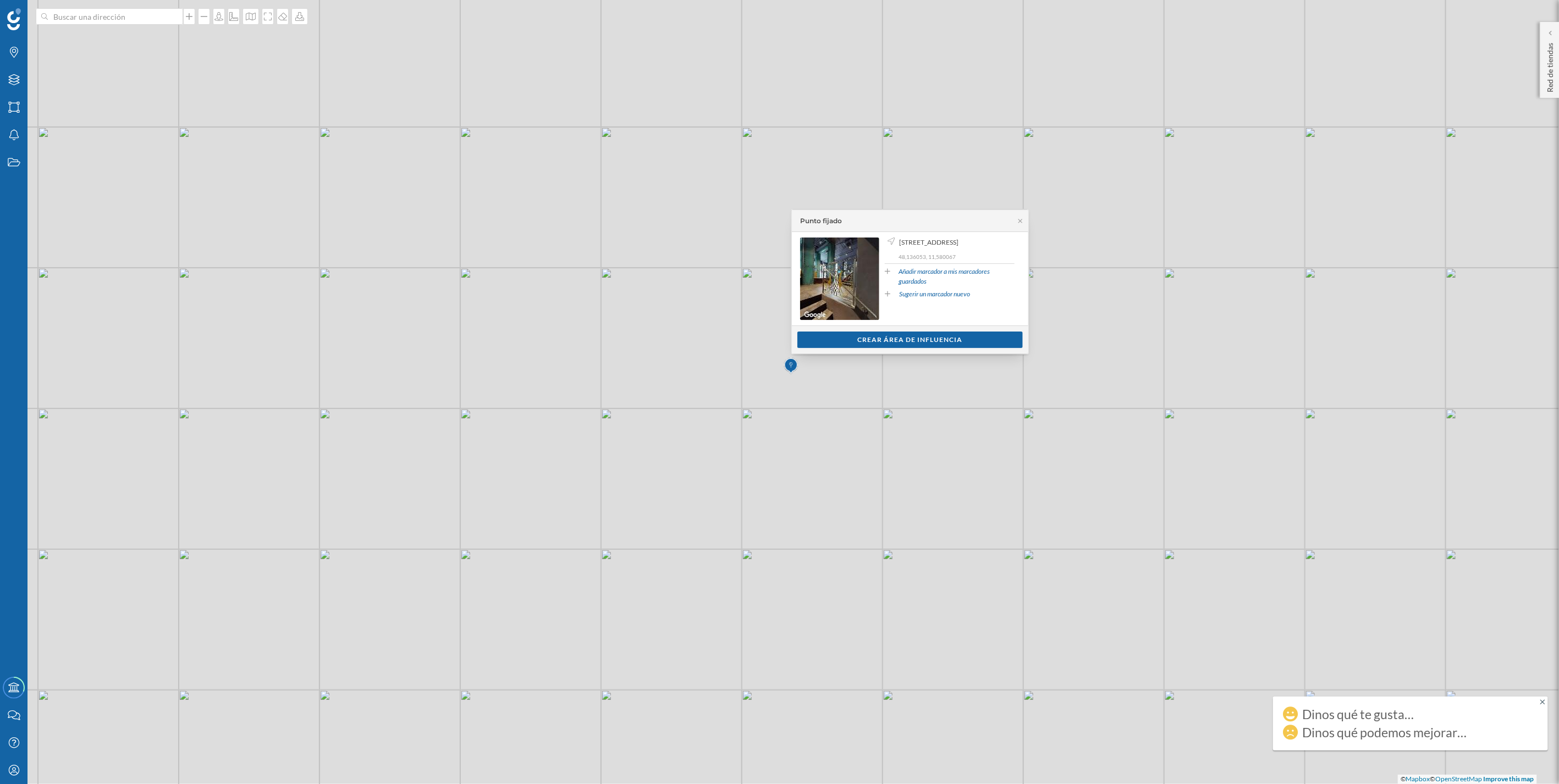
click at [776, 225] on div "Punto fijado" at bounding box center [910, 221] width 237 height 22
click at [776, 222] on icon at bounding box center [1020, 220] width 4 height 4
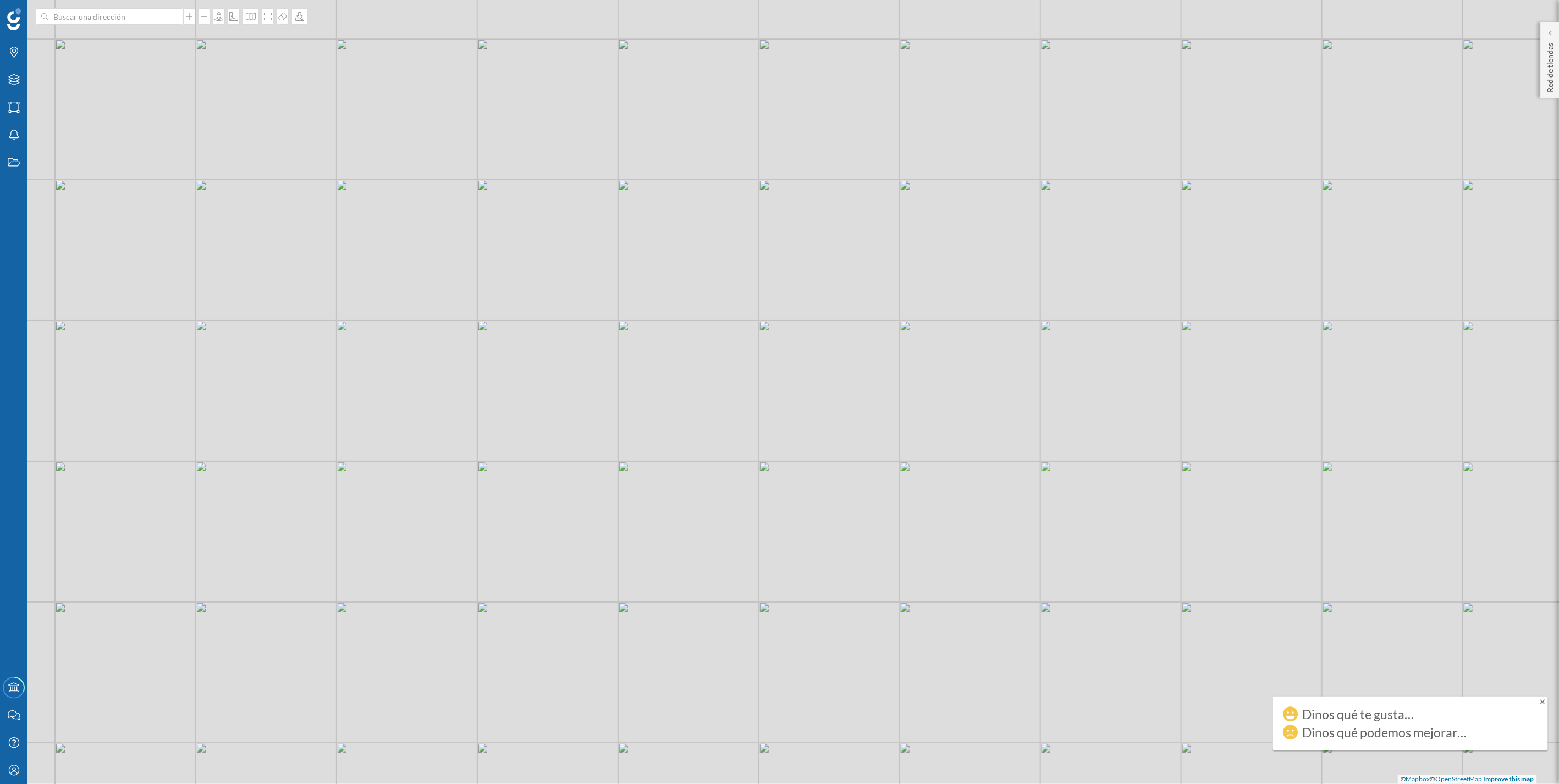
drag, startPoint x: 856, startPoint y: 229, endPoint x: 796, endPoint y: 298, distance: 91.4
click at [776, 298] on div "© Mapbox © OpenStreetMap Improve this map" at bounding box center [780, 392] width 1559 height 784
drag, startPoint x: 812, startPoint y: 290, endPoint x: 883, endPoint y: 282, distance: 71.4
click at [776, 282] on div "© Mapbox © OpenStreetMap Improve this map" at bounding box center [780, 392] width 1559 height 784
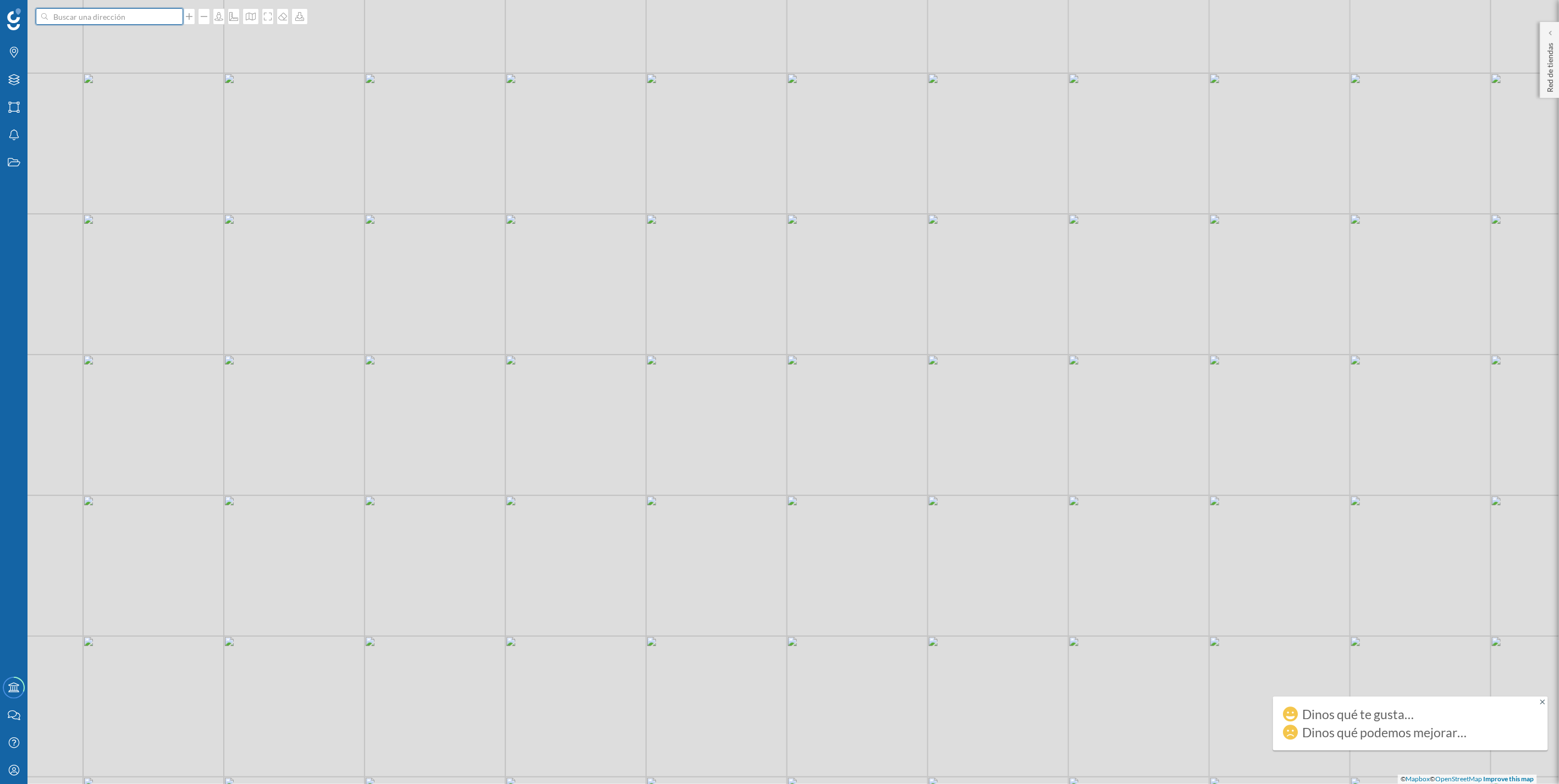
click at [105, 18] on input at bounding box center [109, 16] width 123 height 16
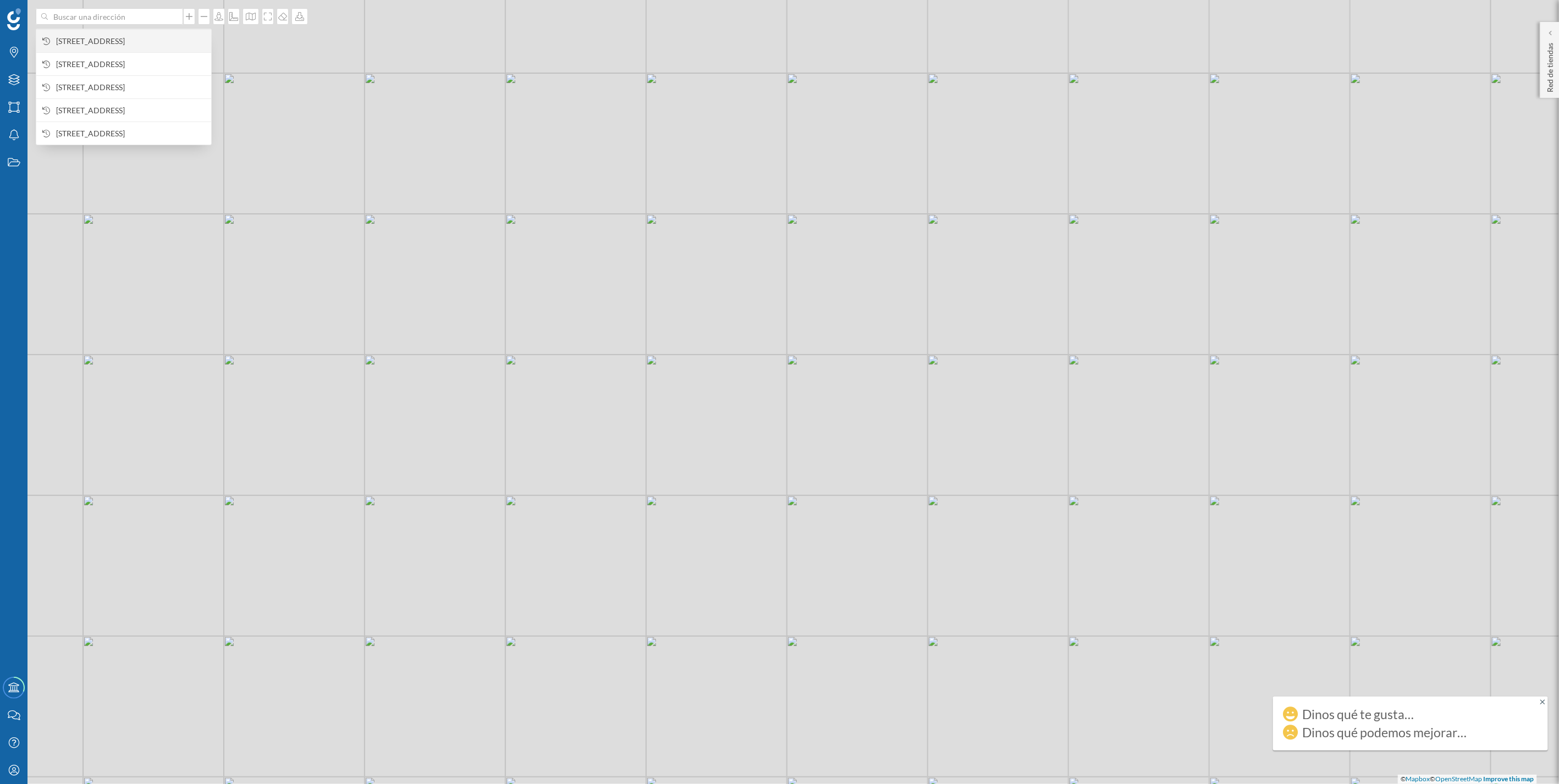
click at [97, 37] on span "[STREET_ADDRESS]" at bounding box center [130, 41] width 149 height 11
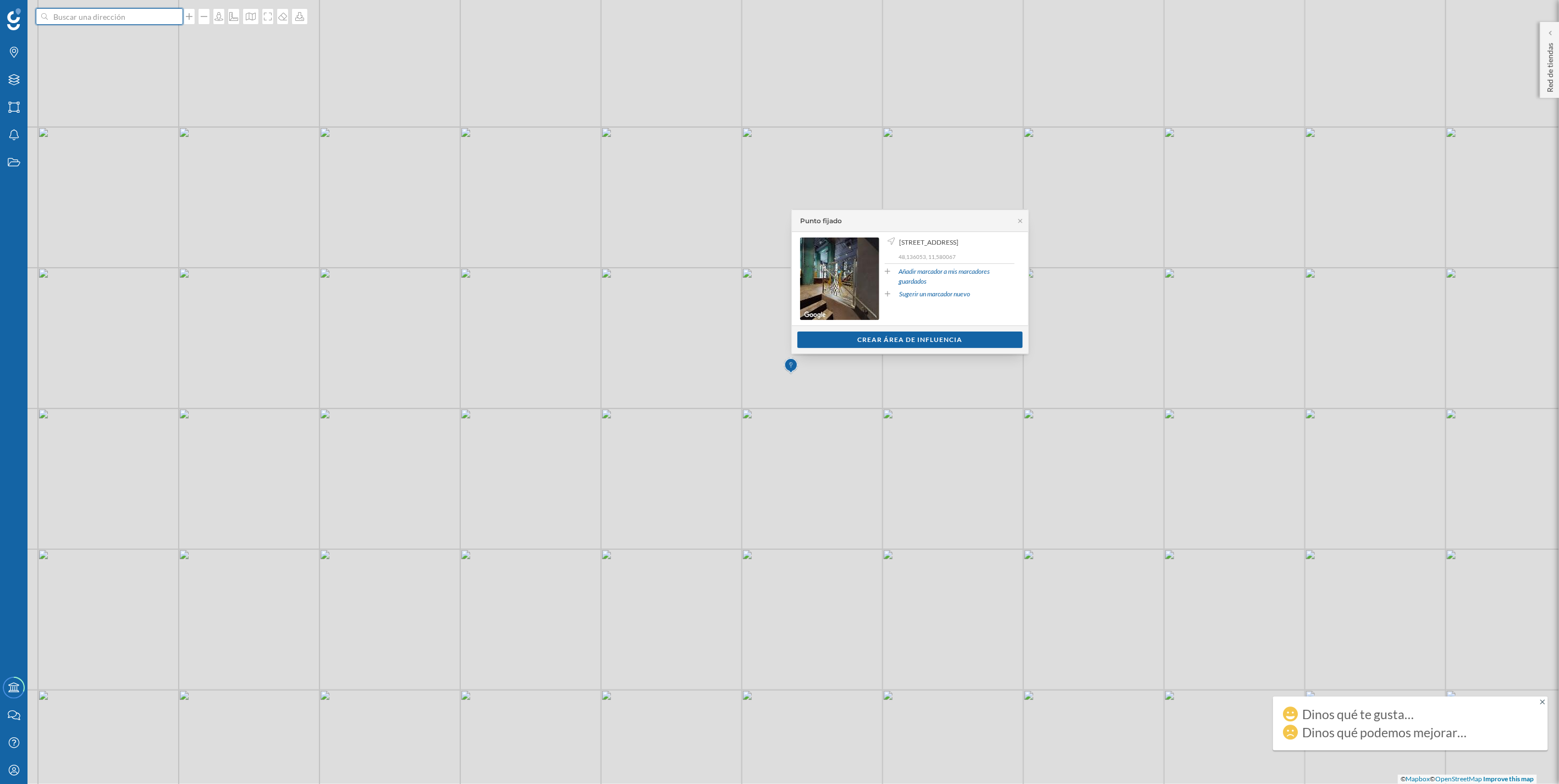
click at [75, 14] on input at bounding box center [109, 16] width 123 height 16
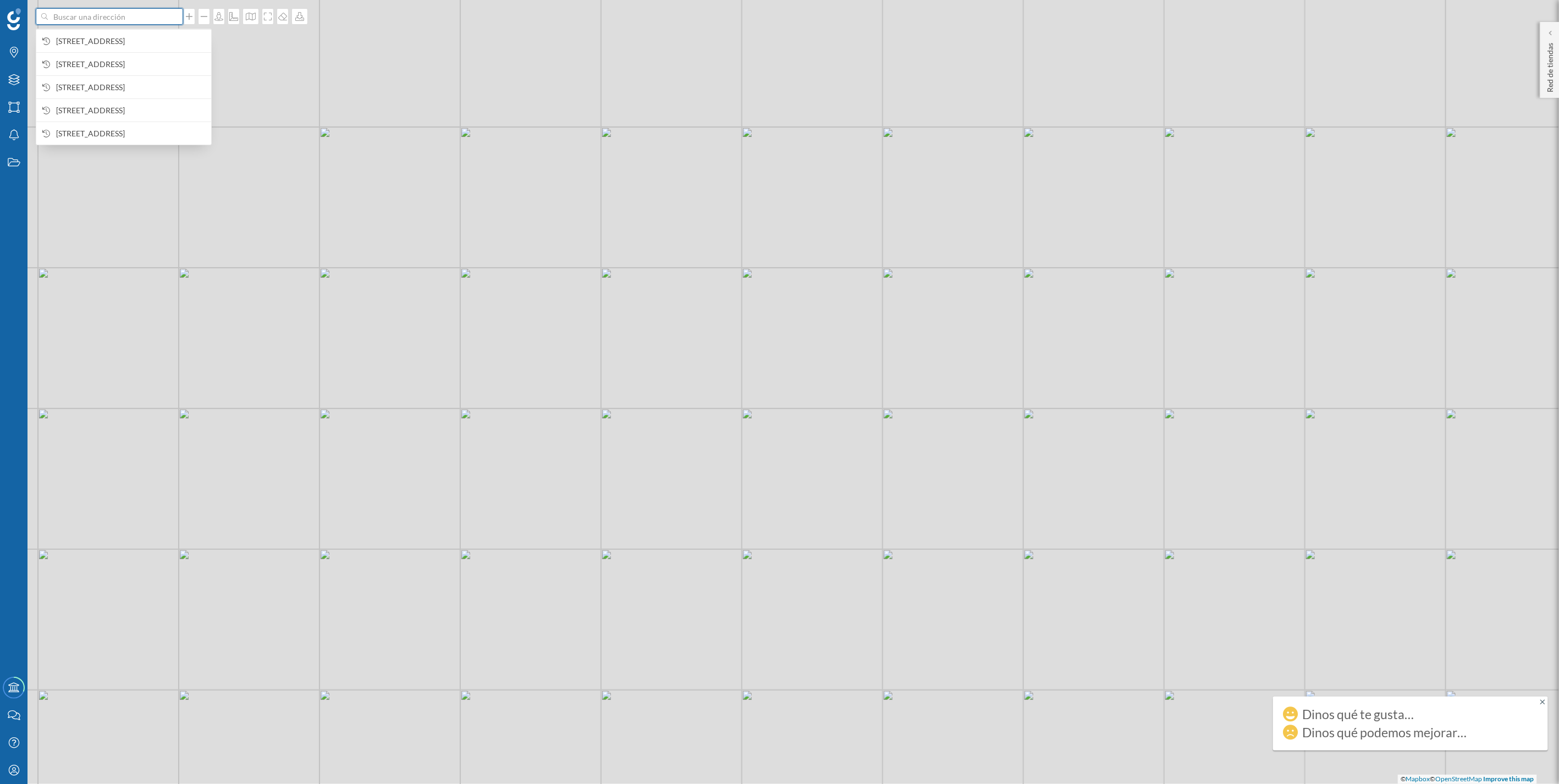
paste input "Neuhasser 23"
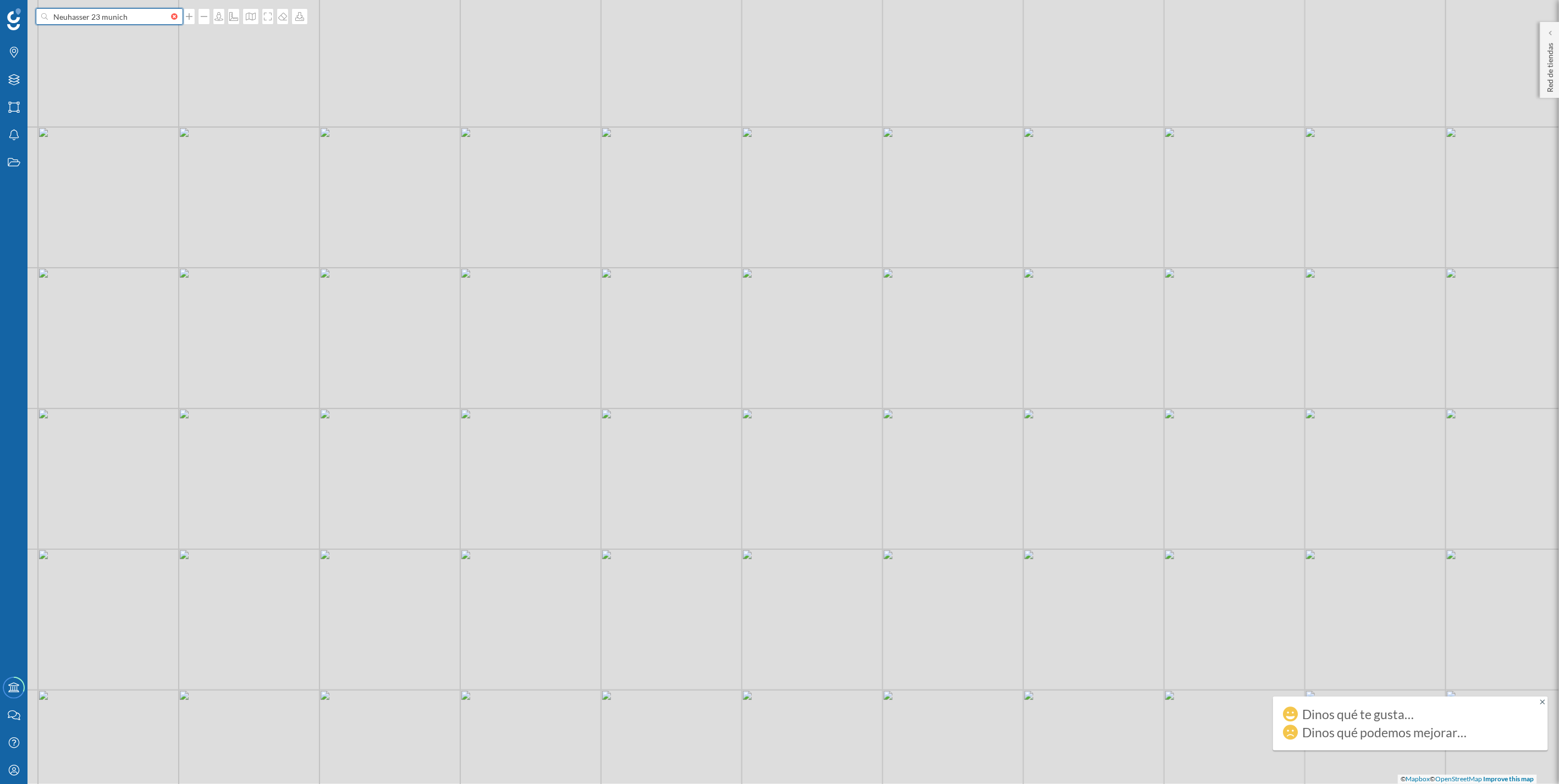
type input "Neuhasser 23 munich"
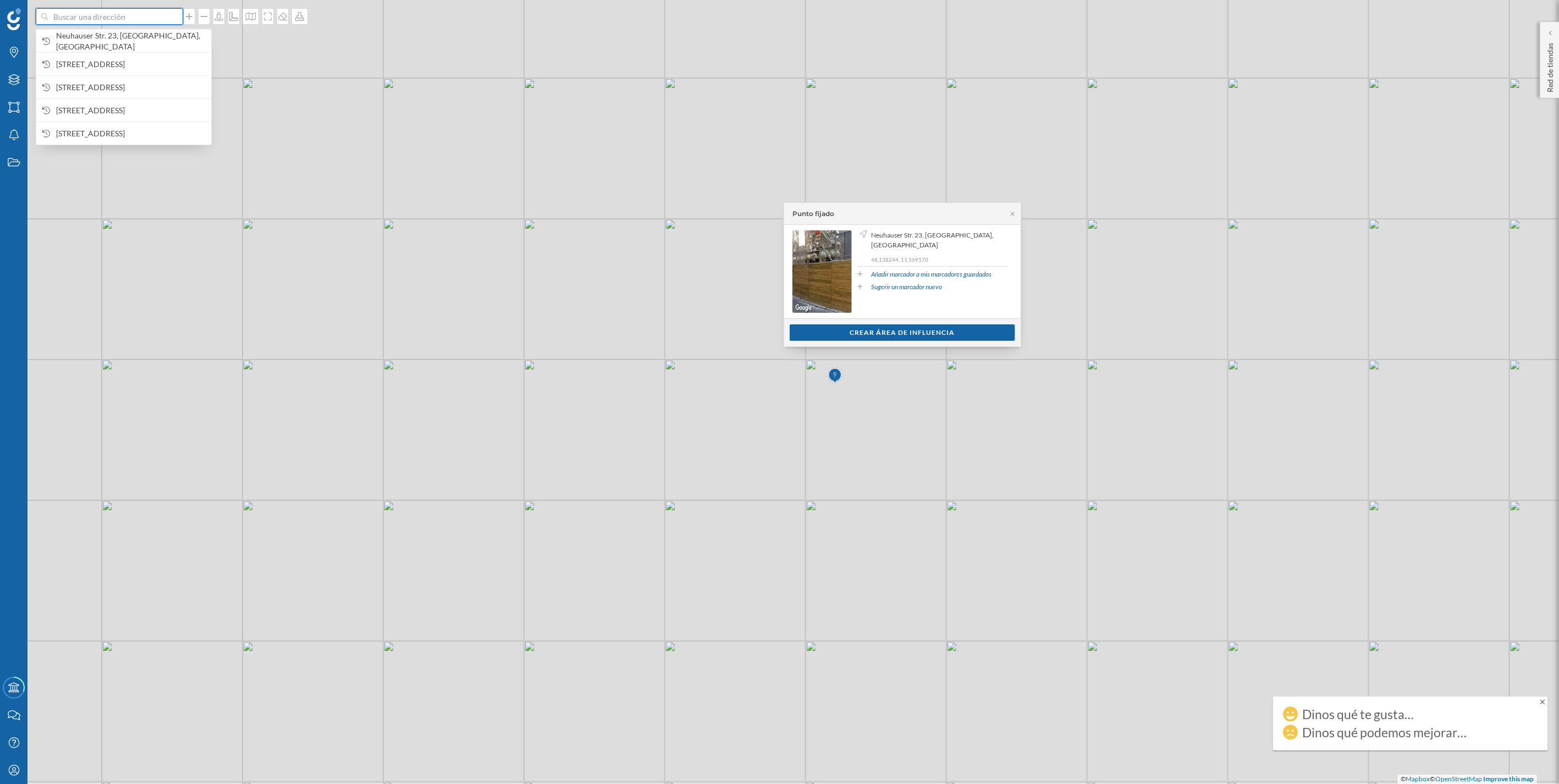
click at [75, 17] on input at bounding box center [109, 16] width 123 height 16
paste input "[STREET_ADDRESS]"
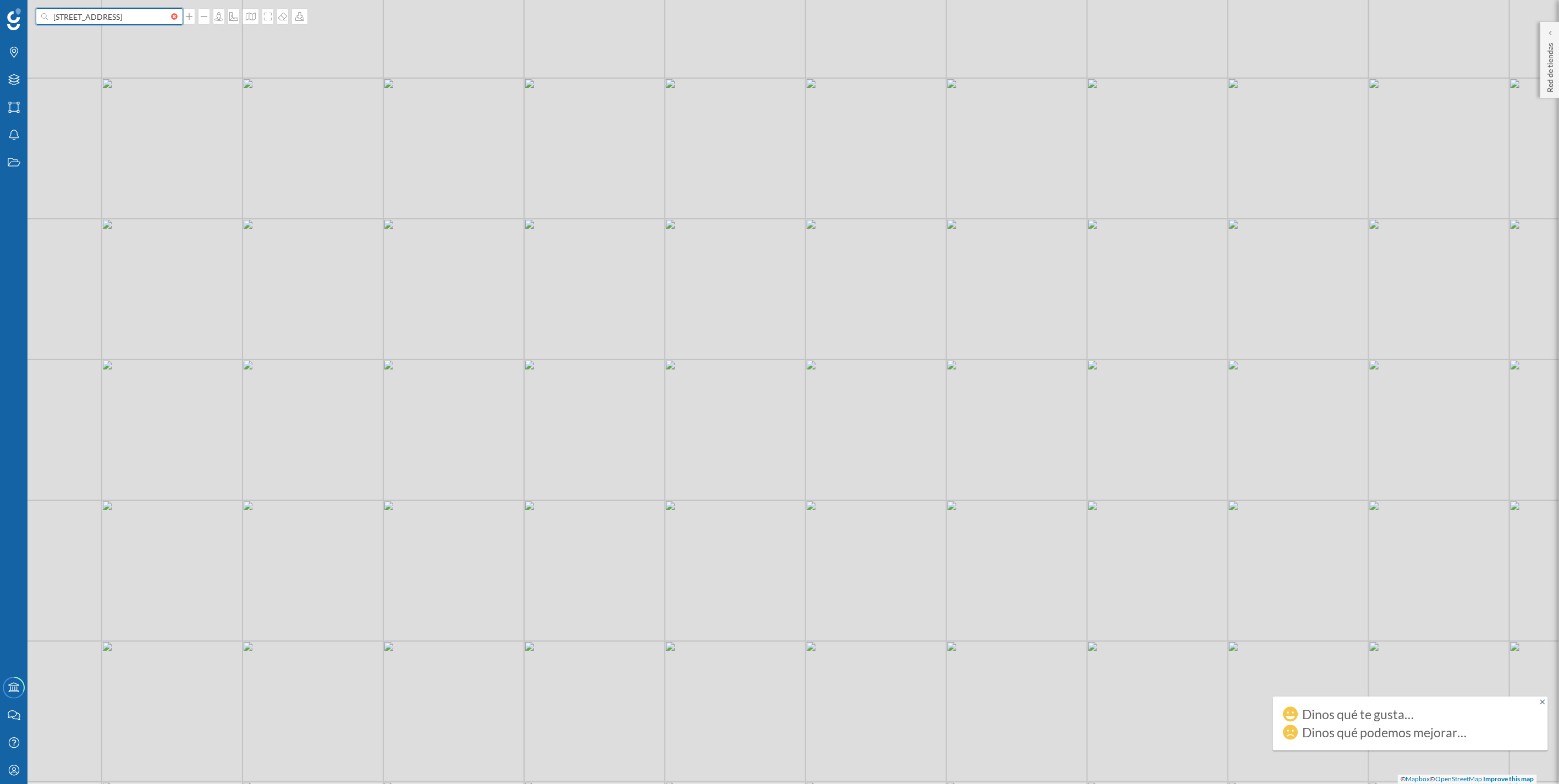
type input "[STREET_ADDRESS]"
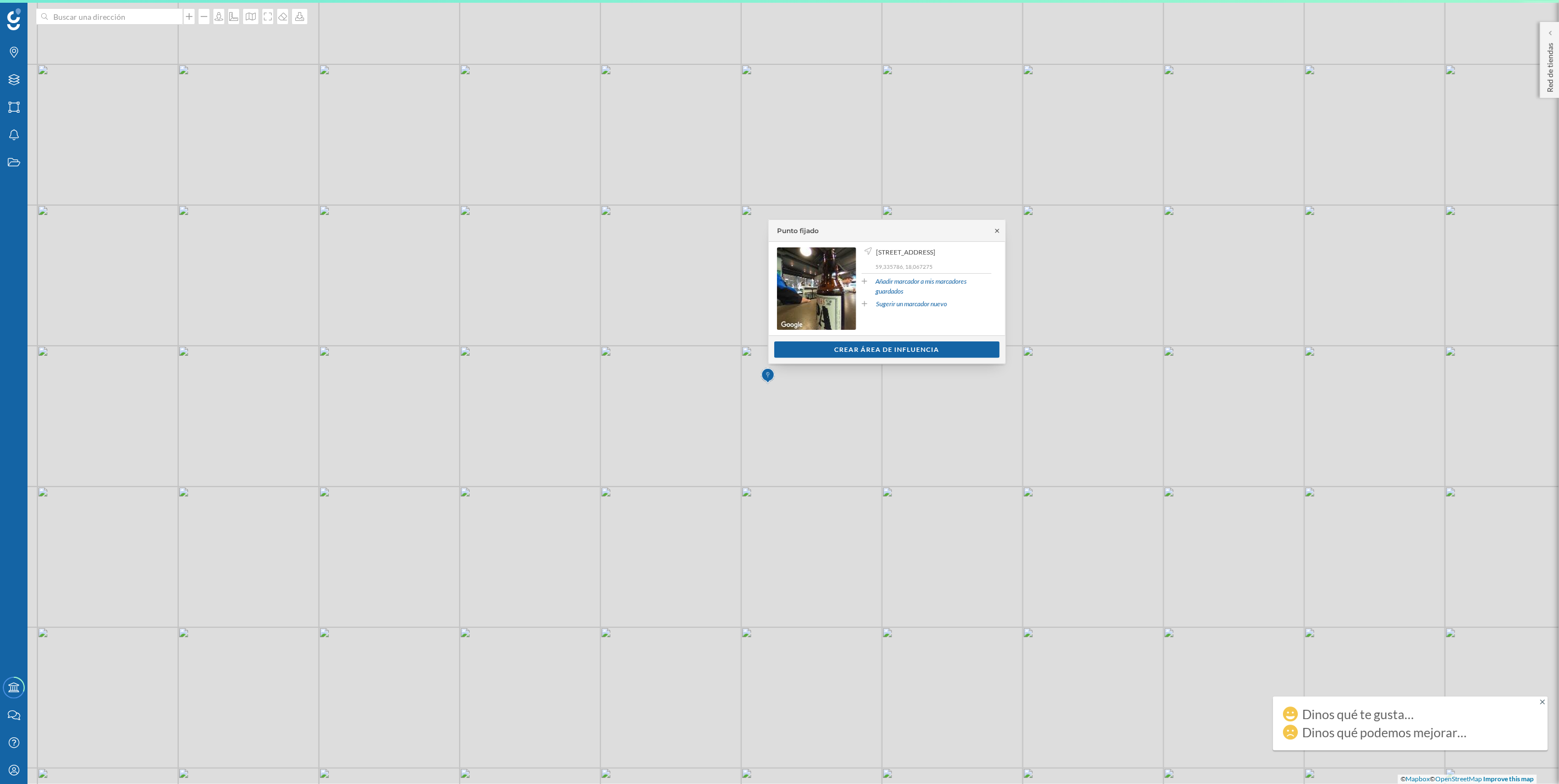
click at [776, 233] on icon at bounding box center [997, 231] width 8 height 6
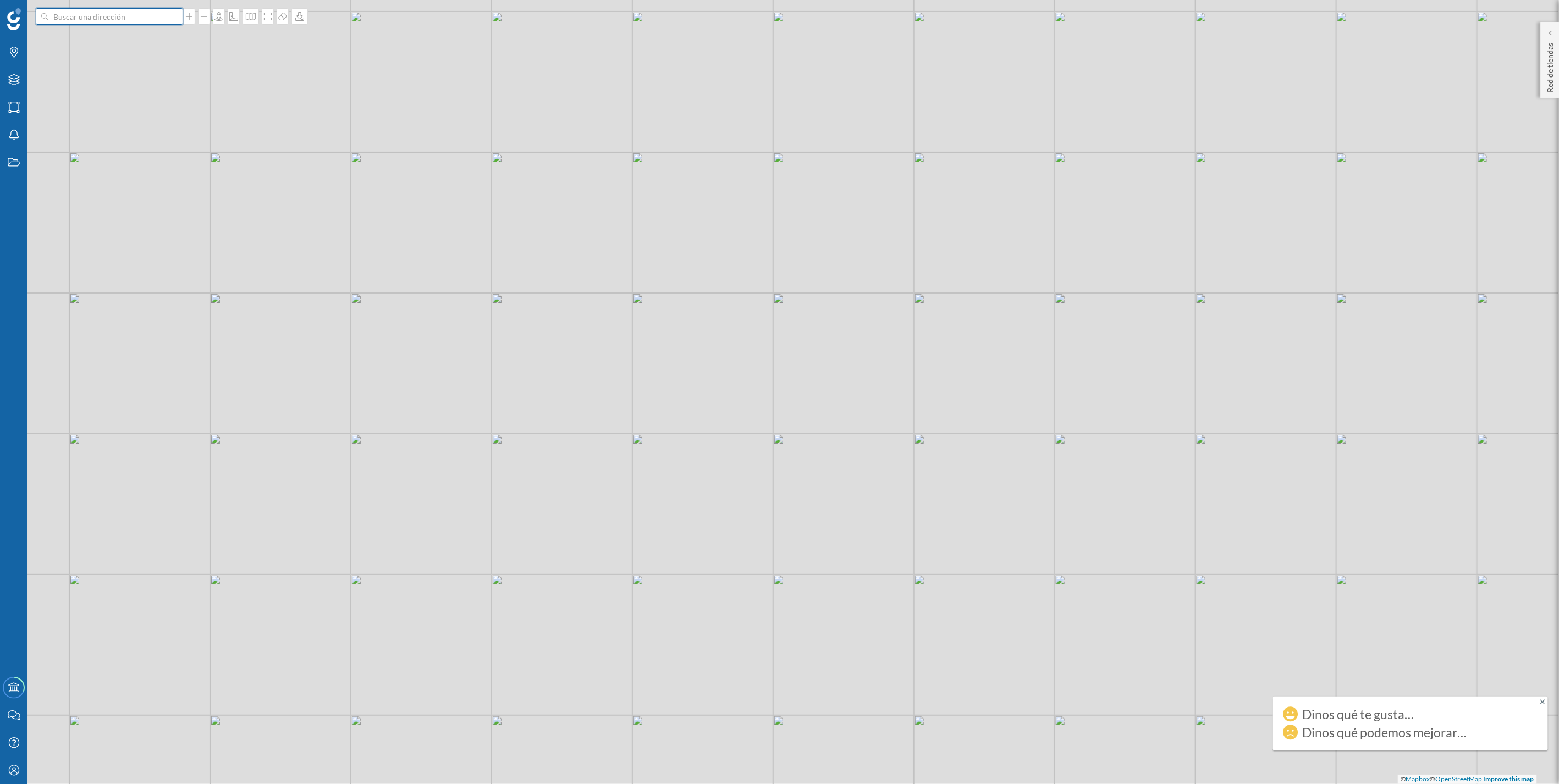
click at [57, 16] on input at bounding box center [109, 16] width 123 height 16
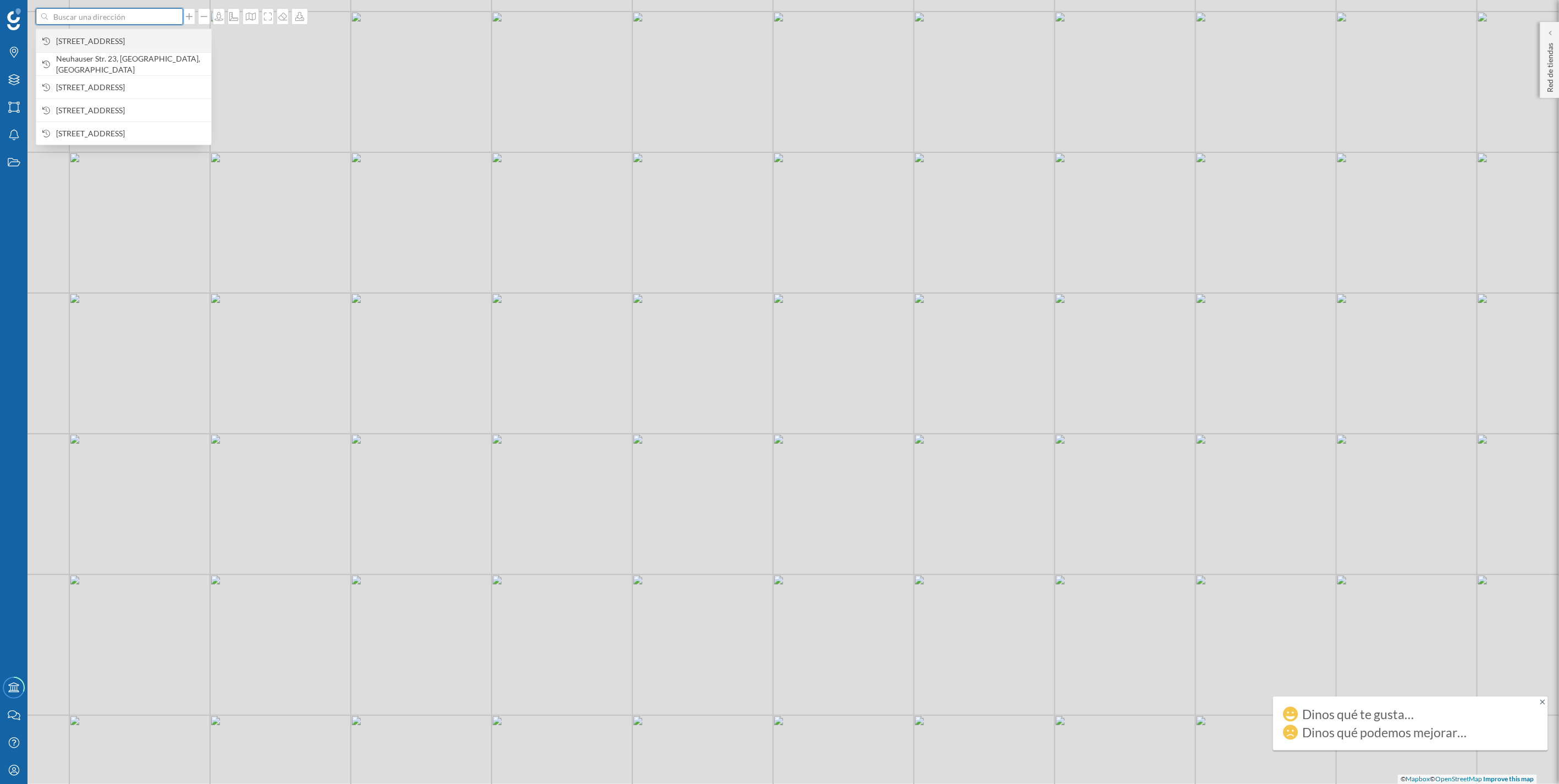
paste input "Sergelgången"
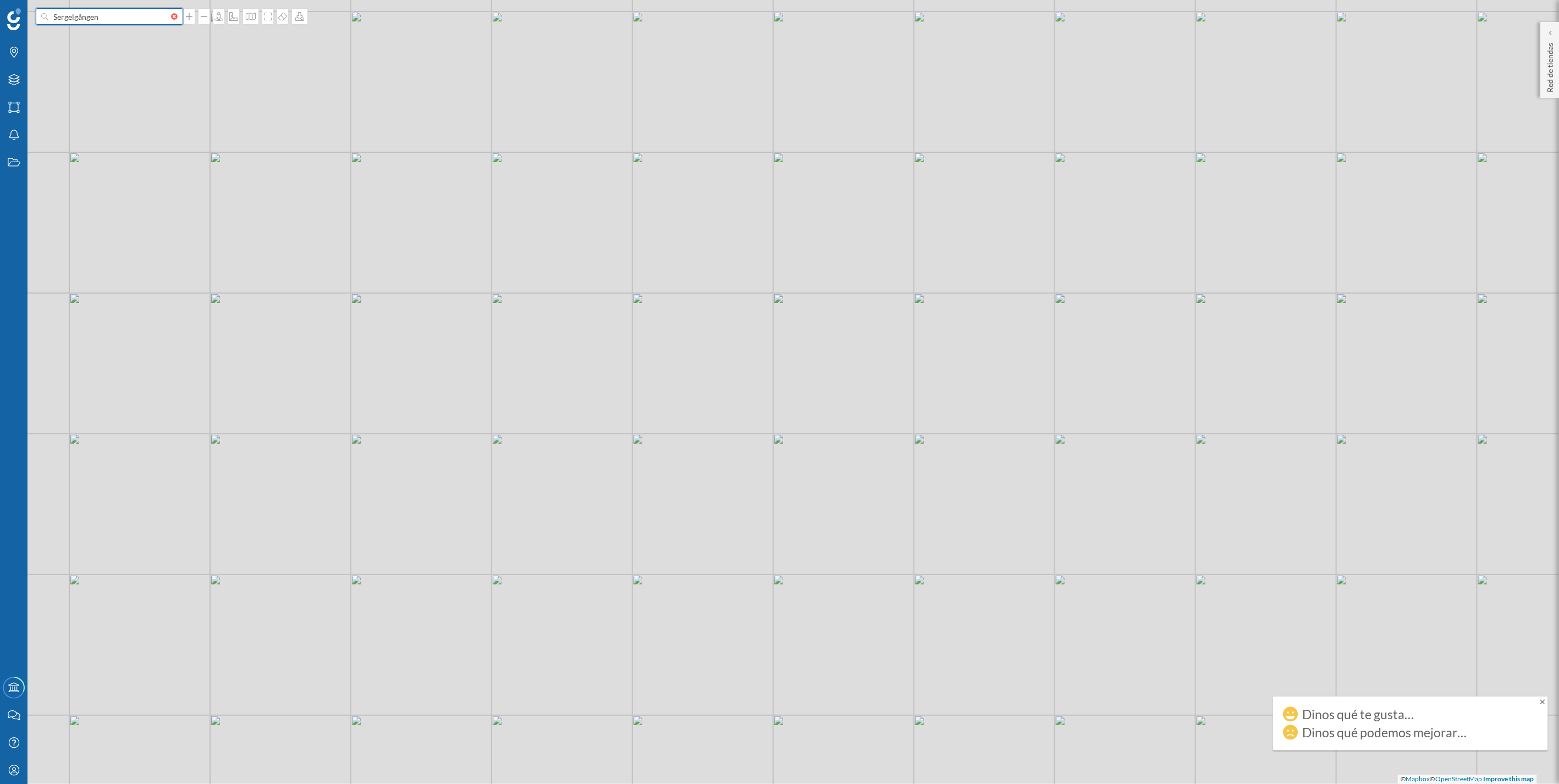
type input "Sergelgången"
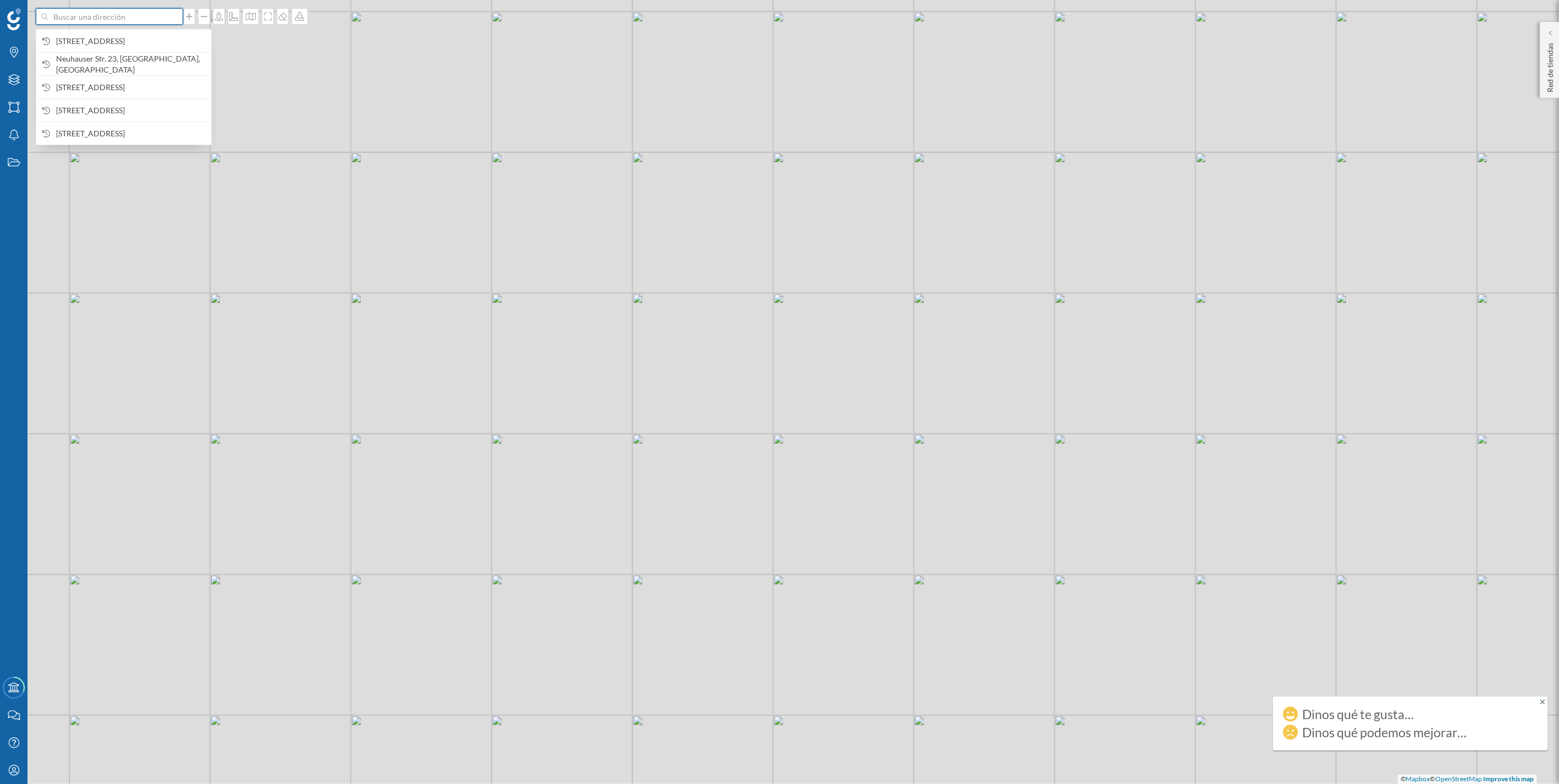
click at [72, 13] on input at bounding box center [109, 16] width 123 height 16
paste input "Sergelgången"
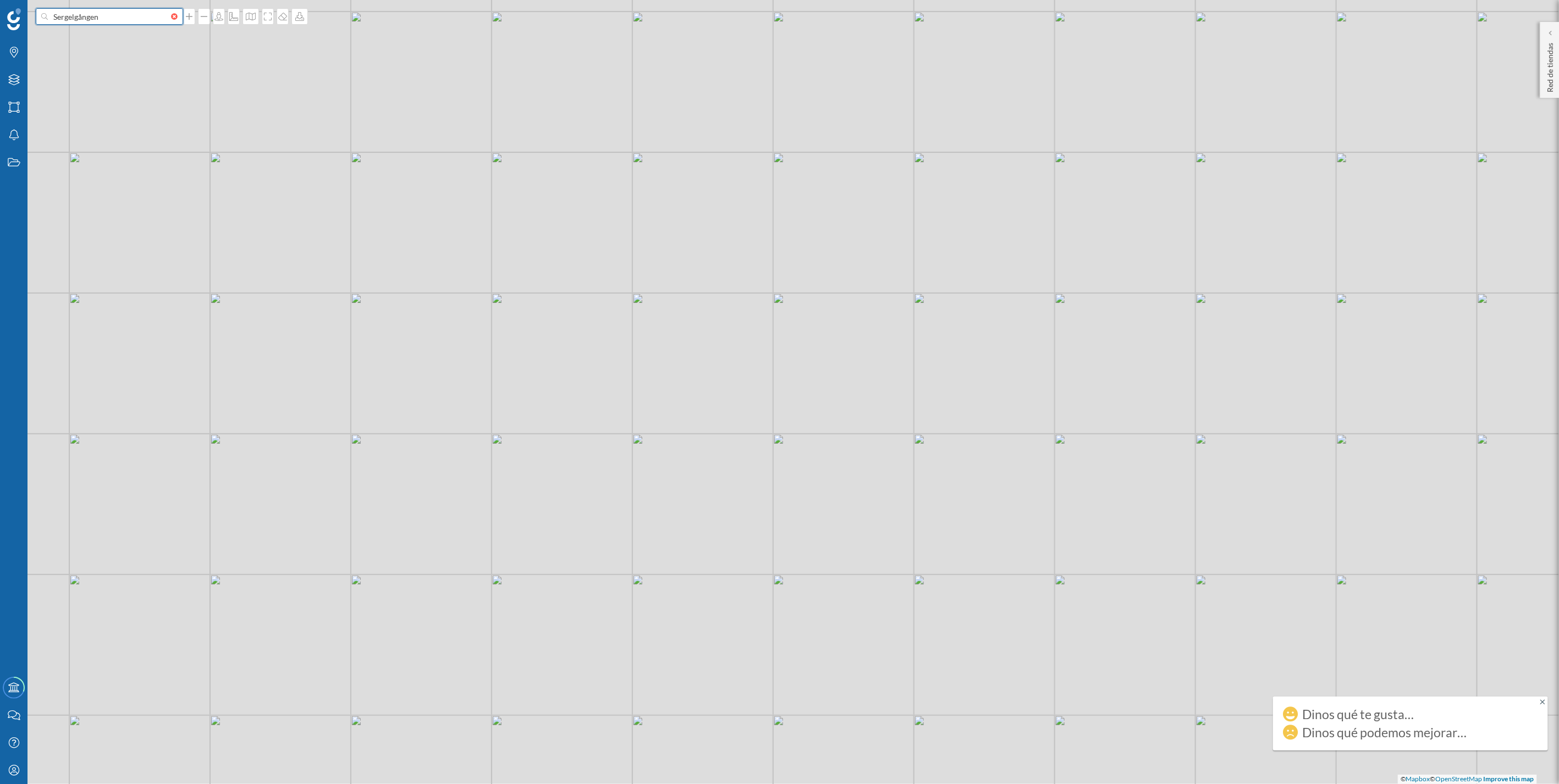
type input "Sergelgången"
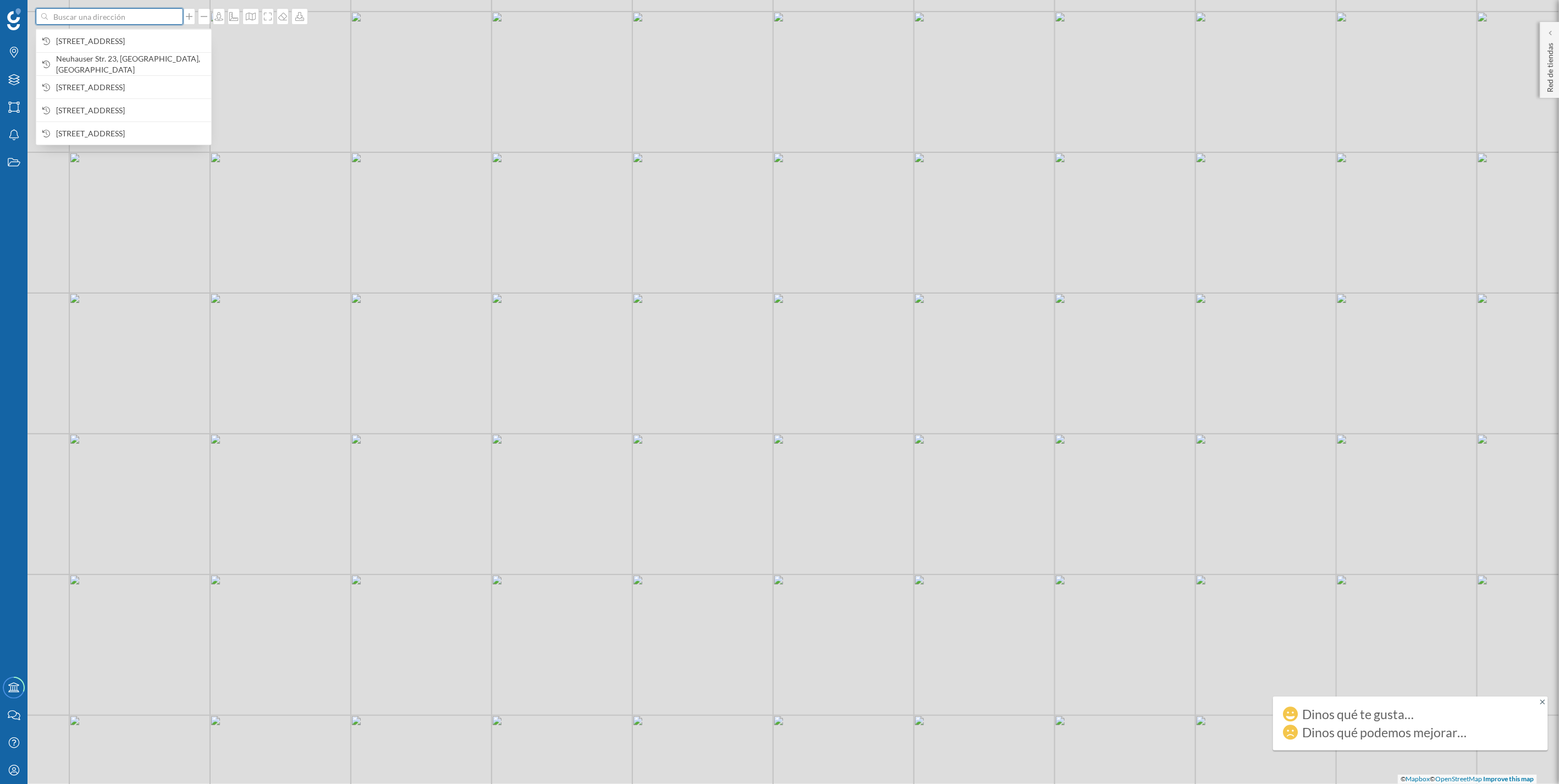
click at [73, 13] on input at bounding box center [109, 16] width 123 height 16
paste input "Sergelgången"
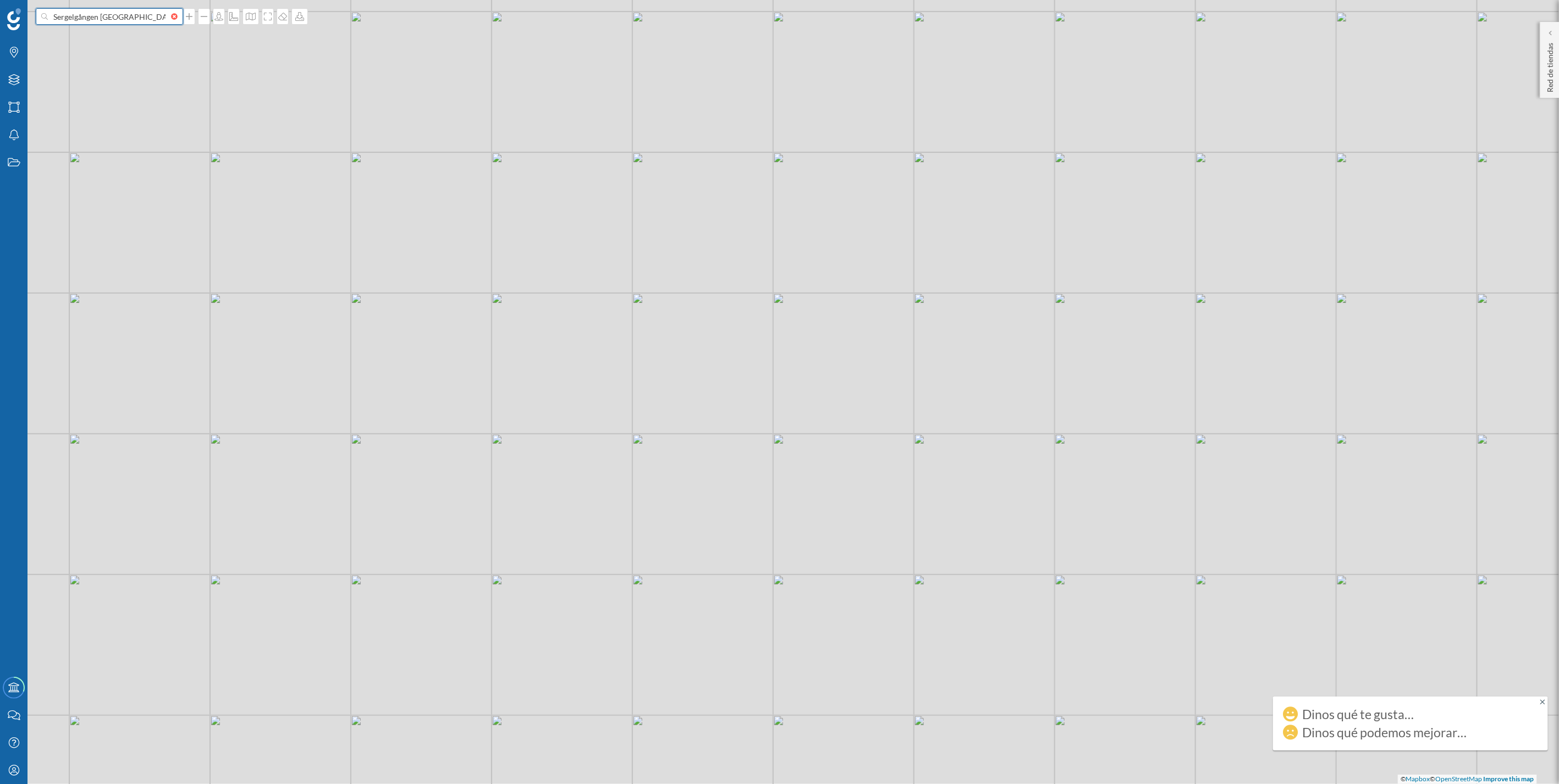
type input "Sergelgången [GEOGRAPHIC_DATA]"
